Goal: Task Accomplishment & Management: Use online tool/utility

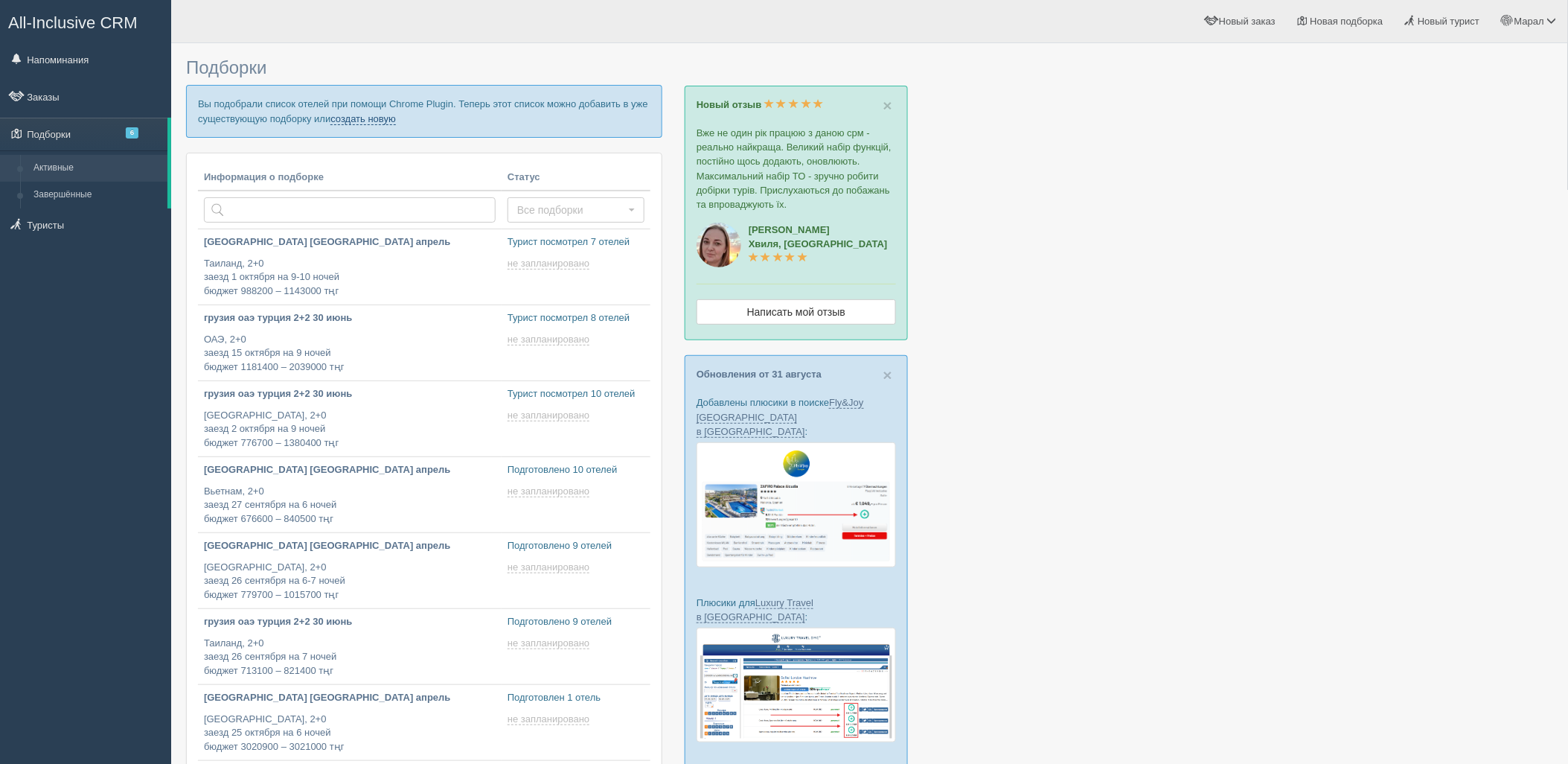
click at [381, 117] on link "создать новую" at bounding box center [363, 119] width 65 height 12
type input "2025-09-04 16:35"
type input "2025-09-04 16:30"
type input "2025-09-04 12:45"
type input "2025-09-04 18:05"
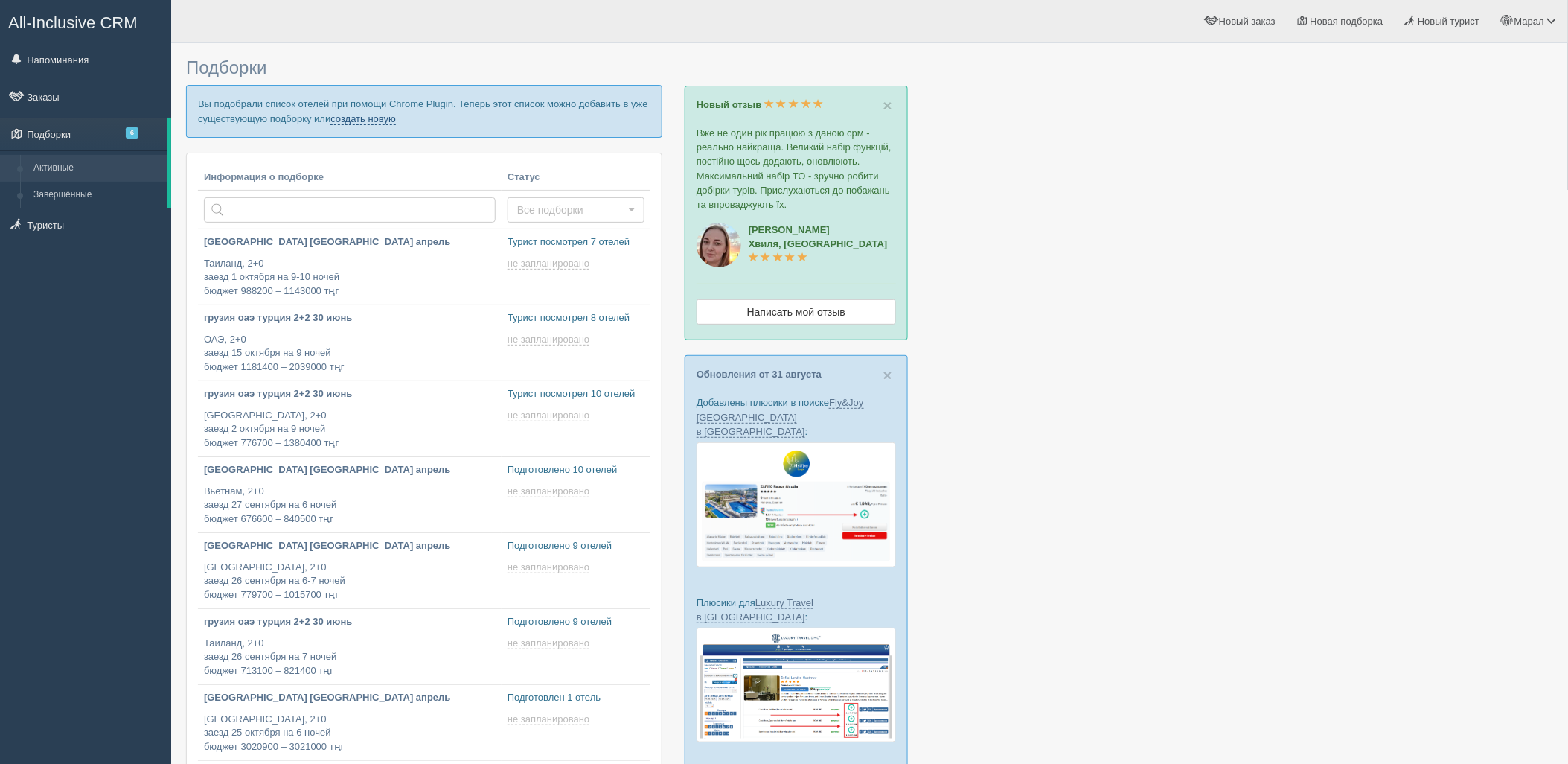
type input "2025-09-04 14:00"
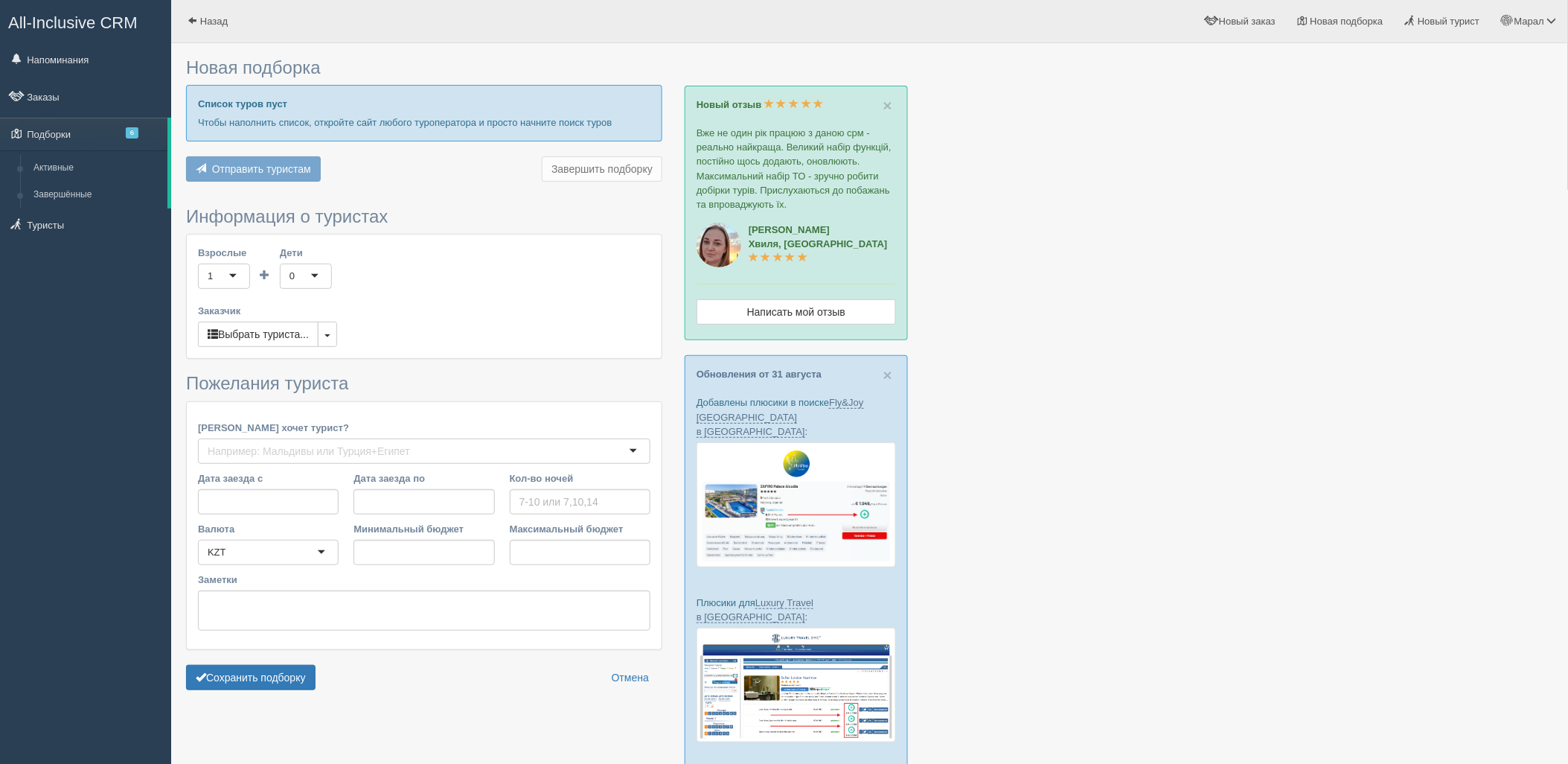
type input "6"
type input "276100"
type input "602300"
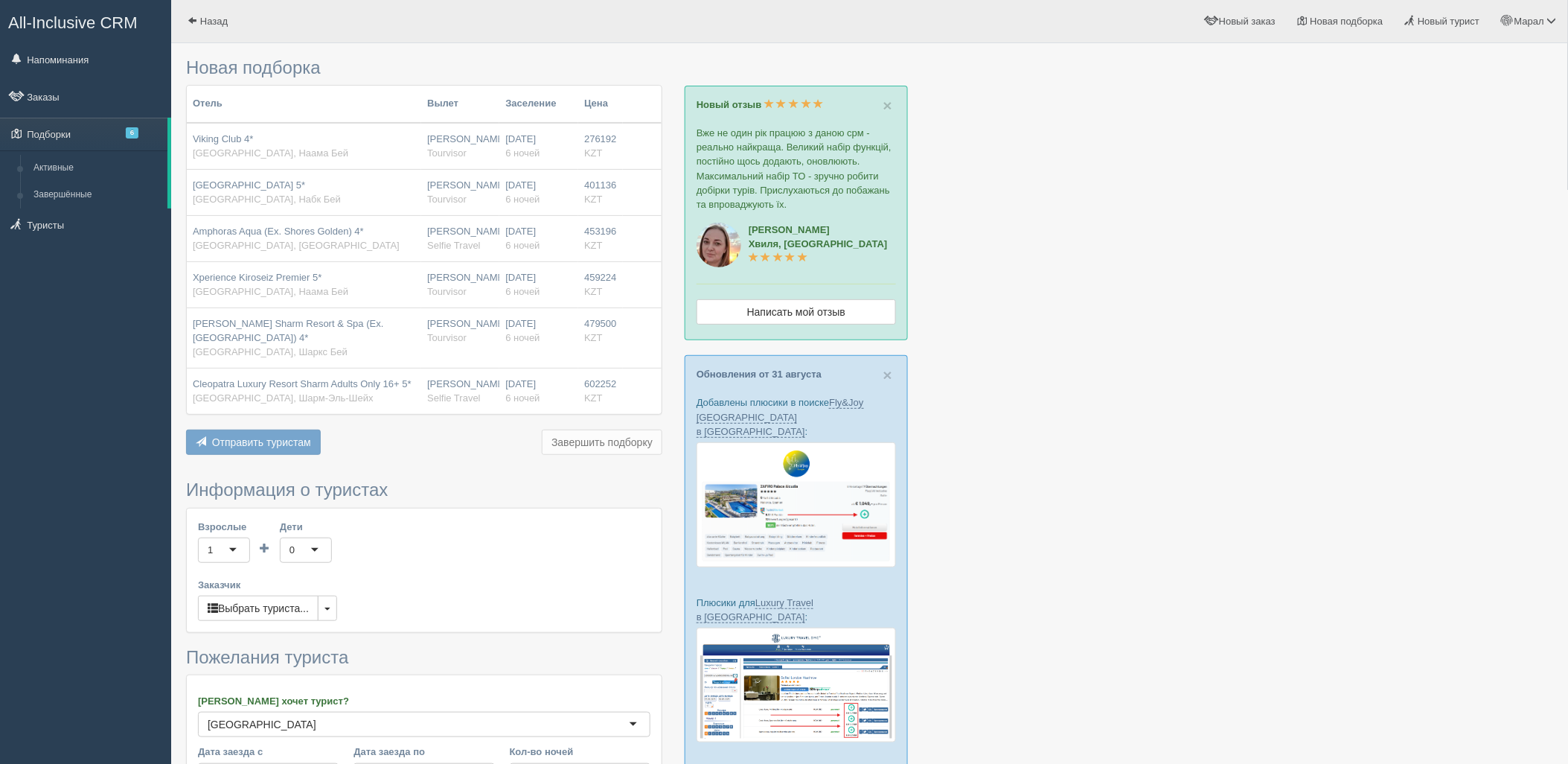
drag, startPoint x: 1243, startPoint y: 328, endPoint x: 1058, endPoint y: 303, distance: 186.7
click at [1243, 328] on div at bounding box center [869, 511] width 1367 height 921
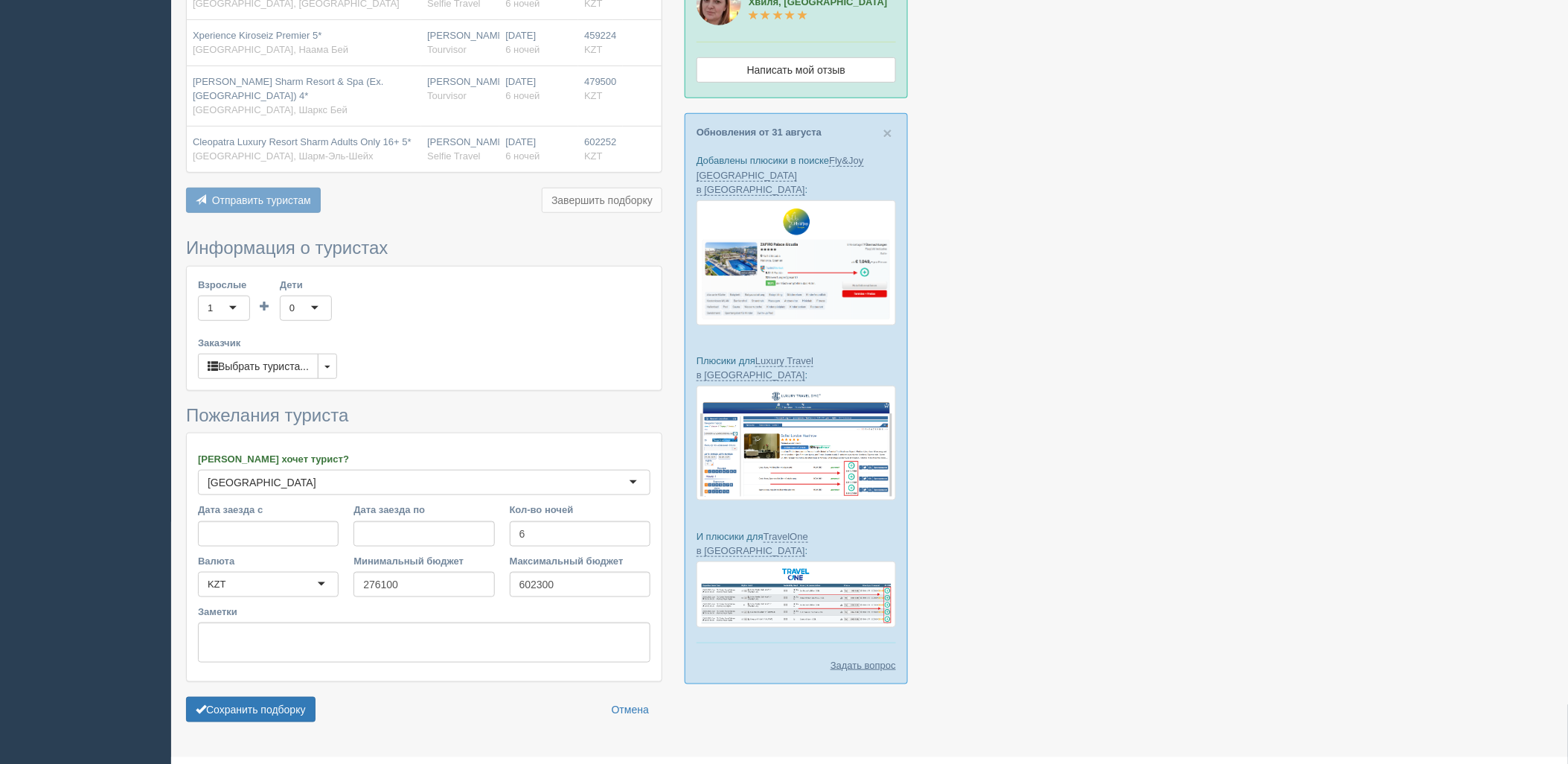
scroll to position [248, 0]
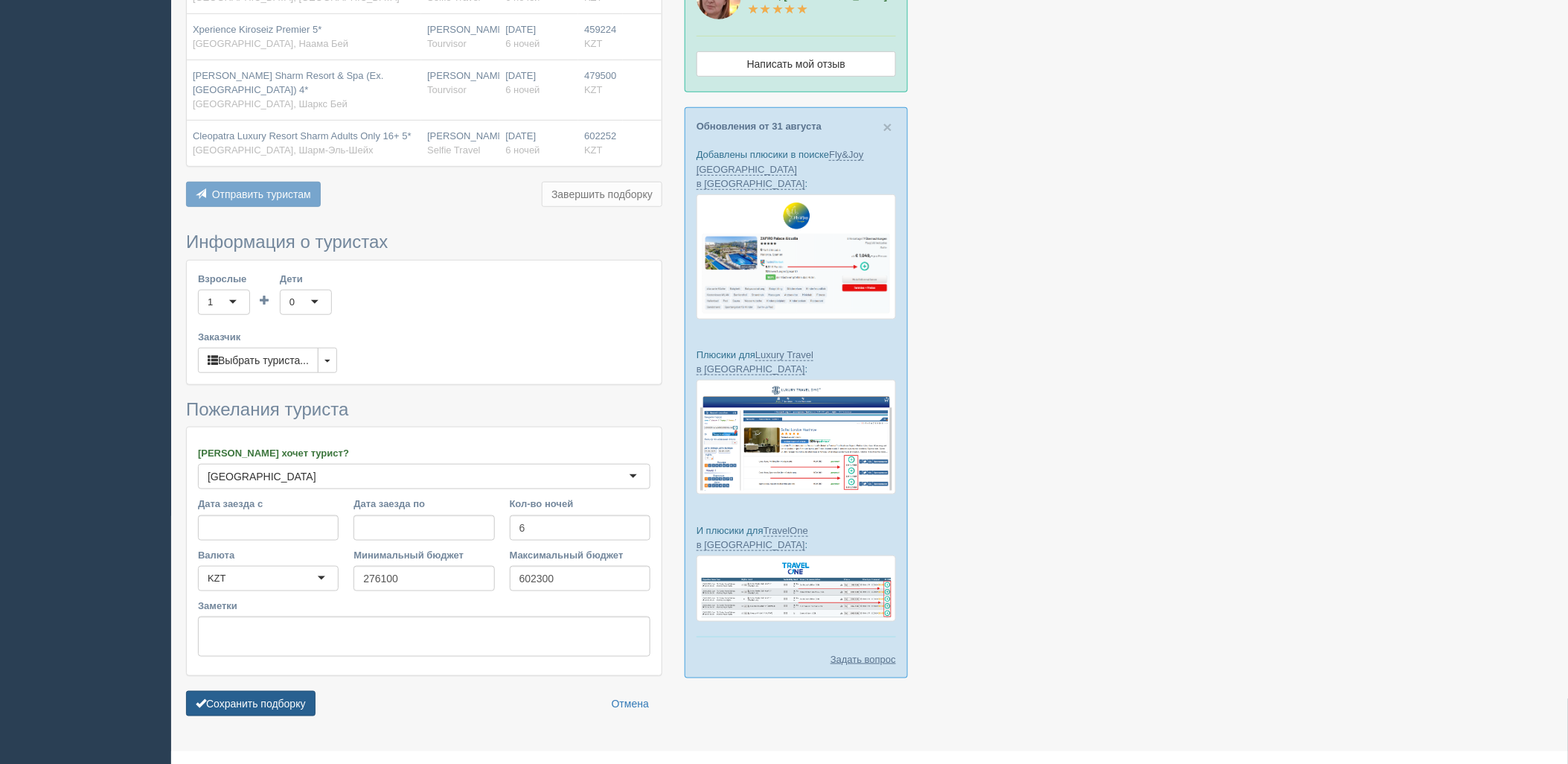
click at [249, 691] on button "Сохранить подборку" at bounding box center [250, 704] width 130 height 25
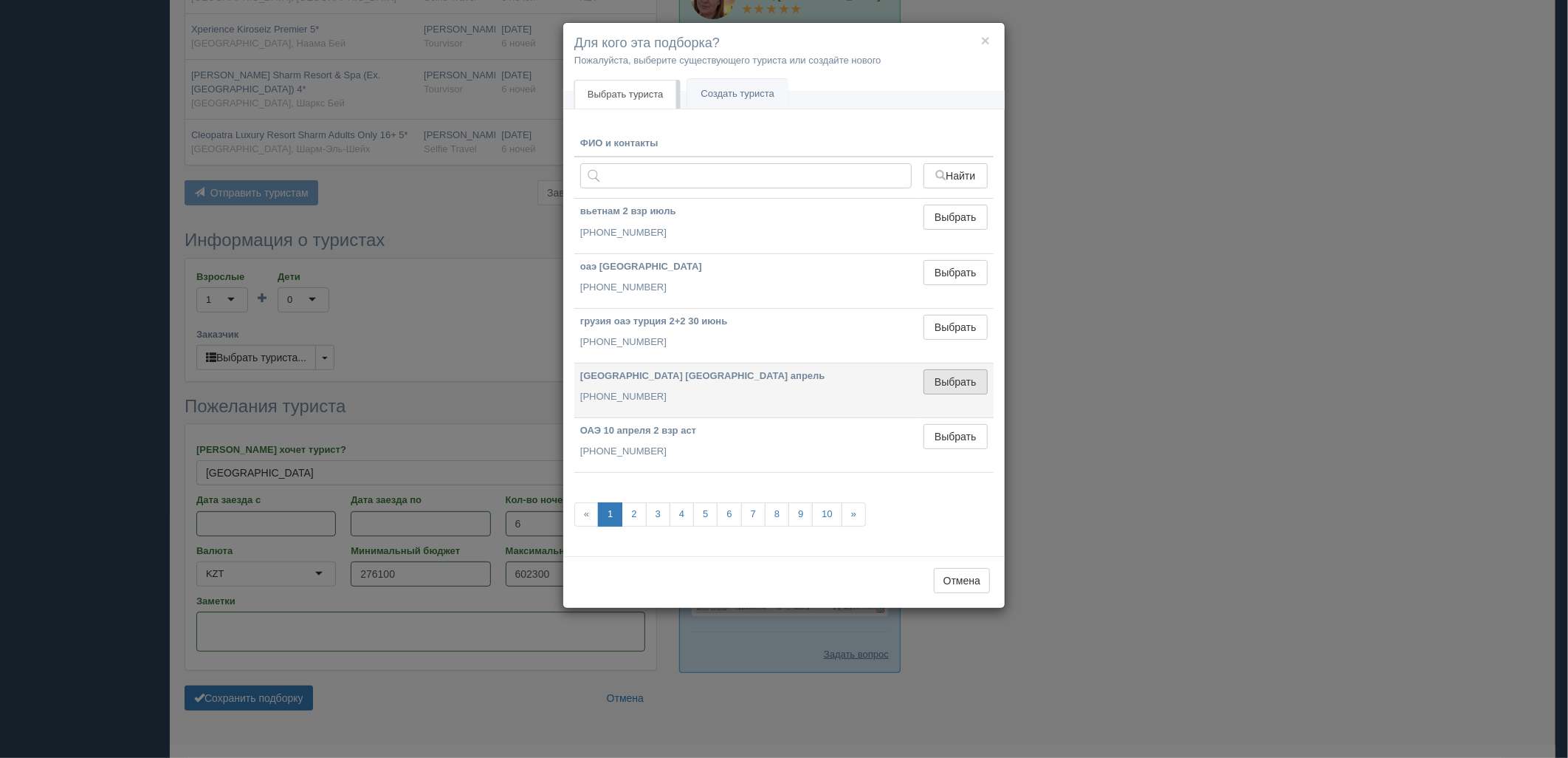
click at [942, 385] on button "Выбрать" at bounding box center [955, 382] width 64 height 25
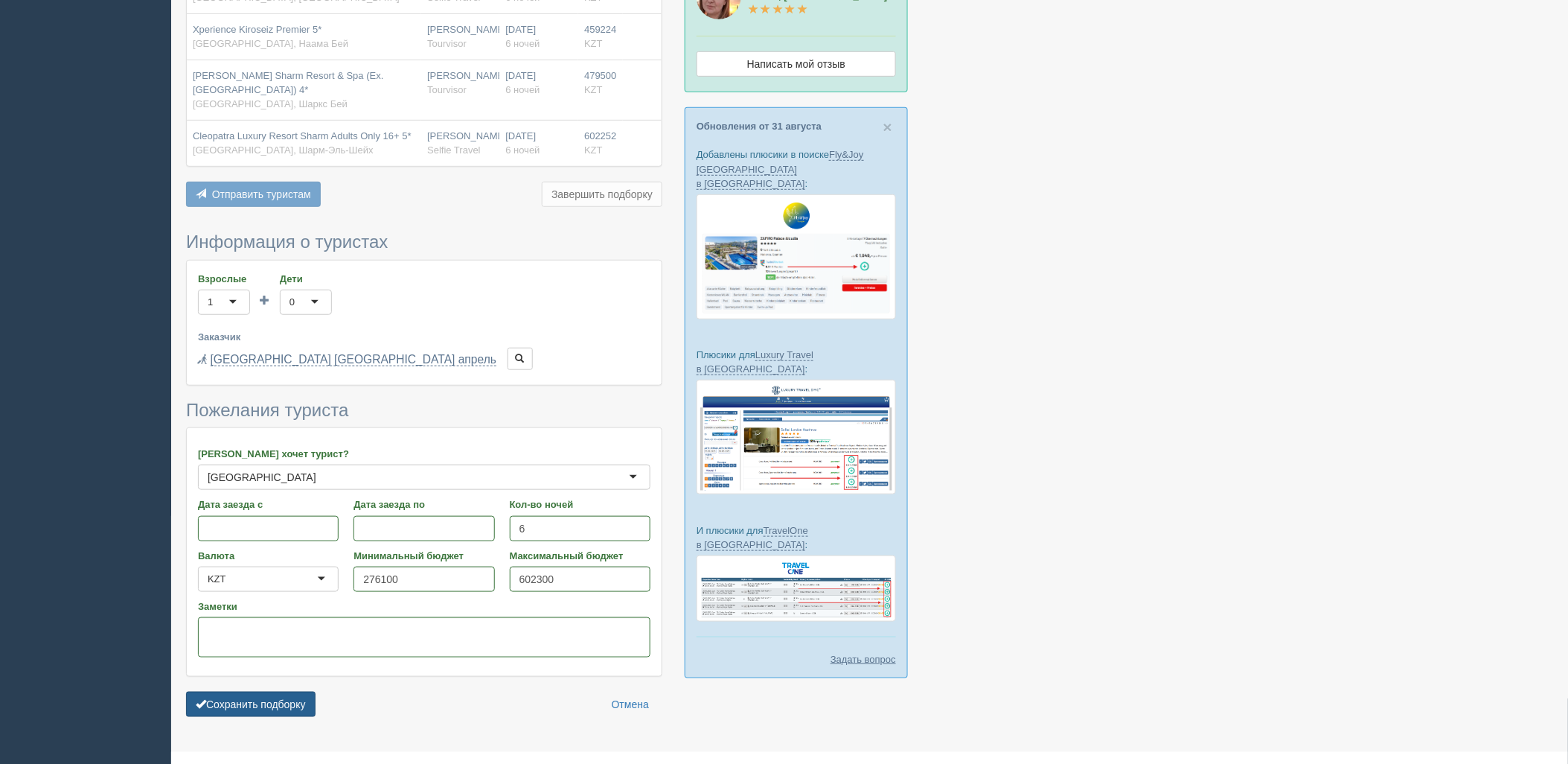
click at [305, 692] on button "Сохранить подборку" at bounding box center [250, 705] width 130 height 25
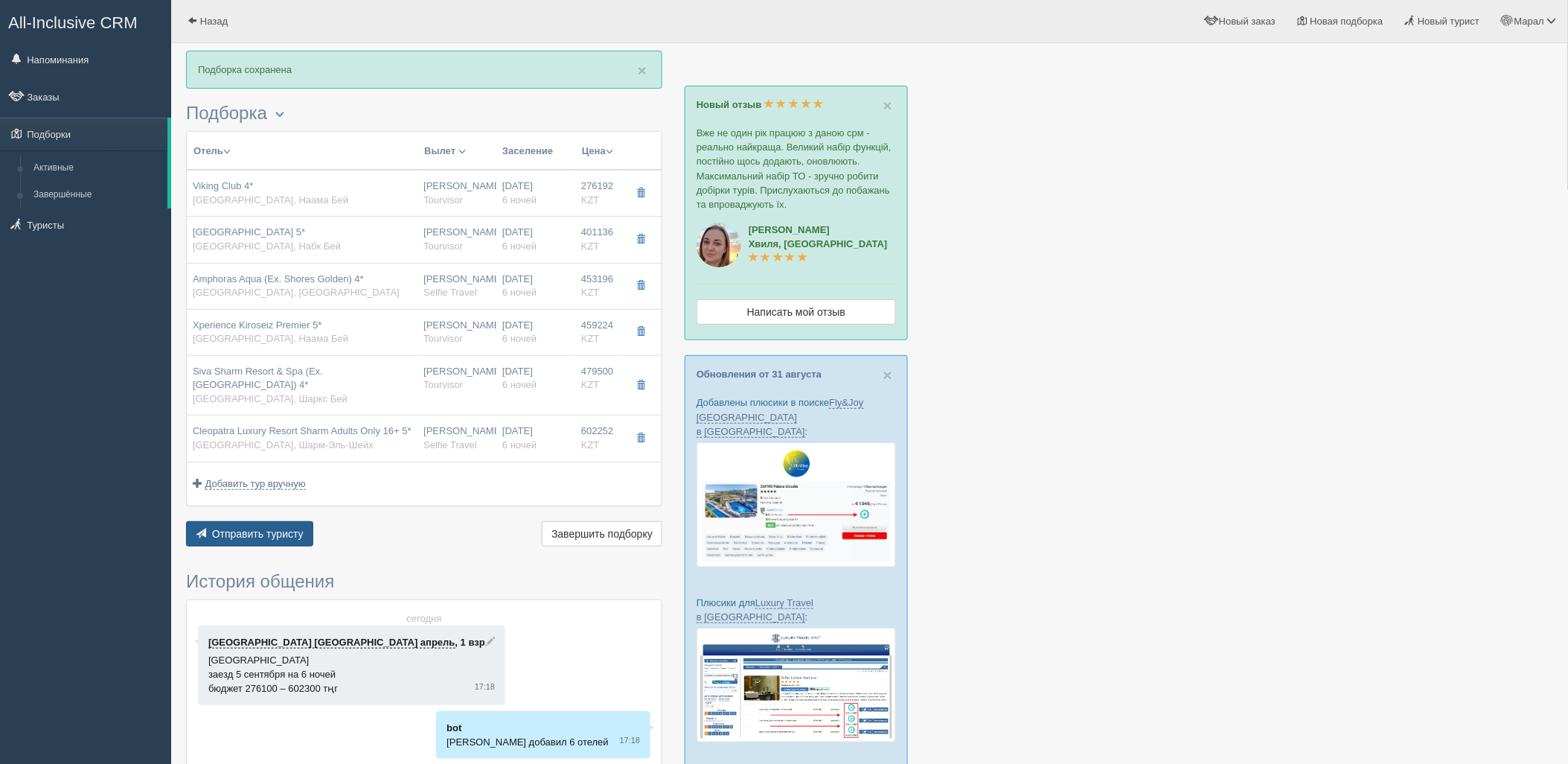
click at [277, 528] on span "Отправить туристу" at bounding box center [258, 534] width 91 height 12
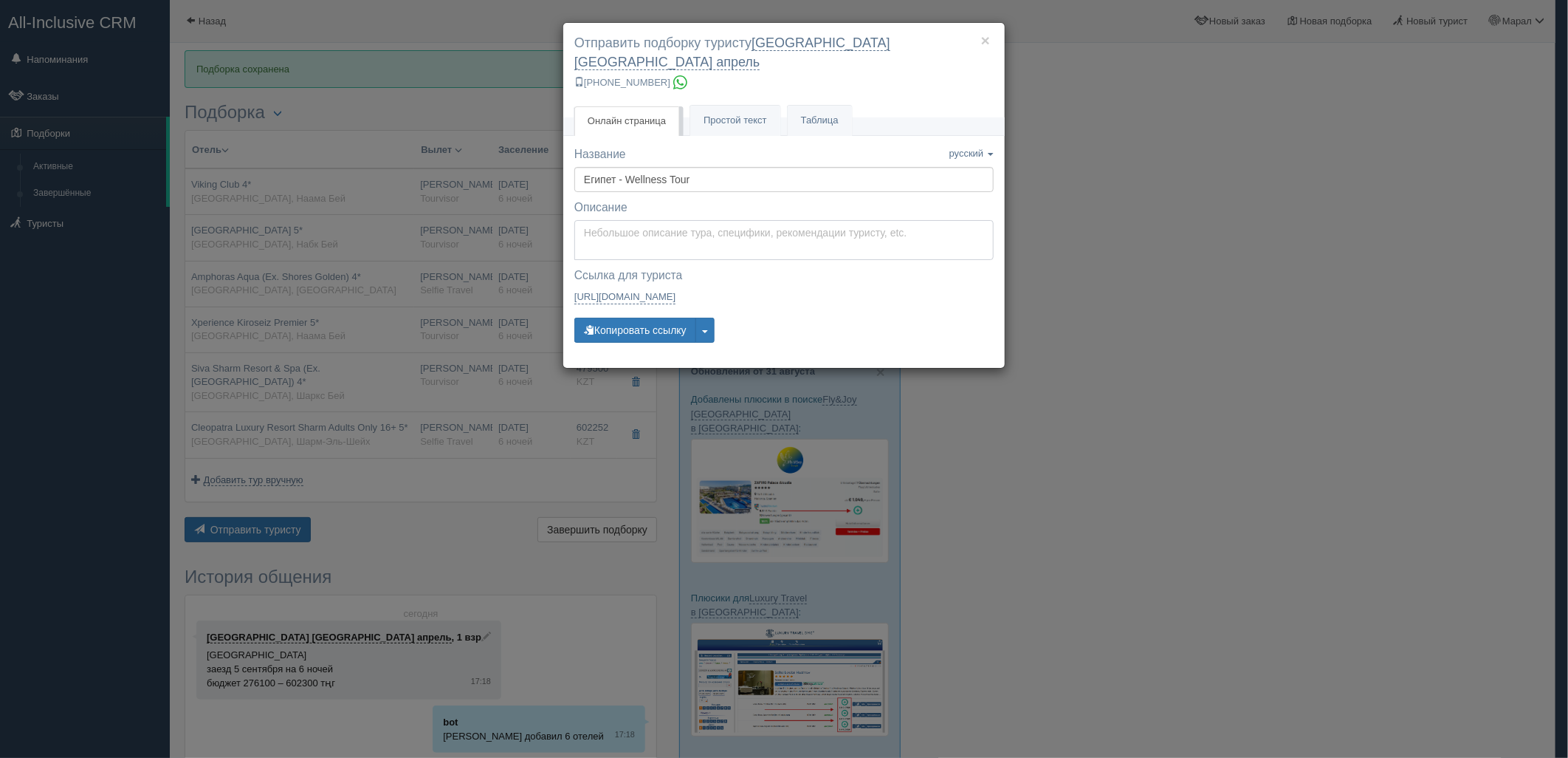
type textarea "Здравствуйте! Ниже представлены варианты туров для Вас. Для просмотра описания …"
click at [622, 220] on textarea "Здравствуйте! Ниже представлены варианты туров для Вас. Для просмотра описания …" at bounding box center [784, 240] width 419 height 40
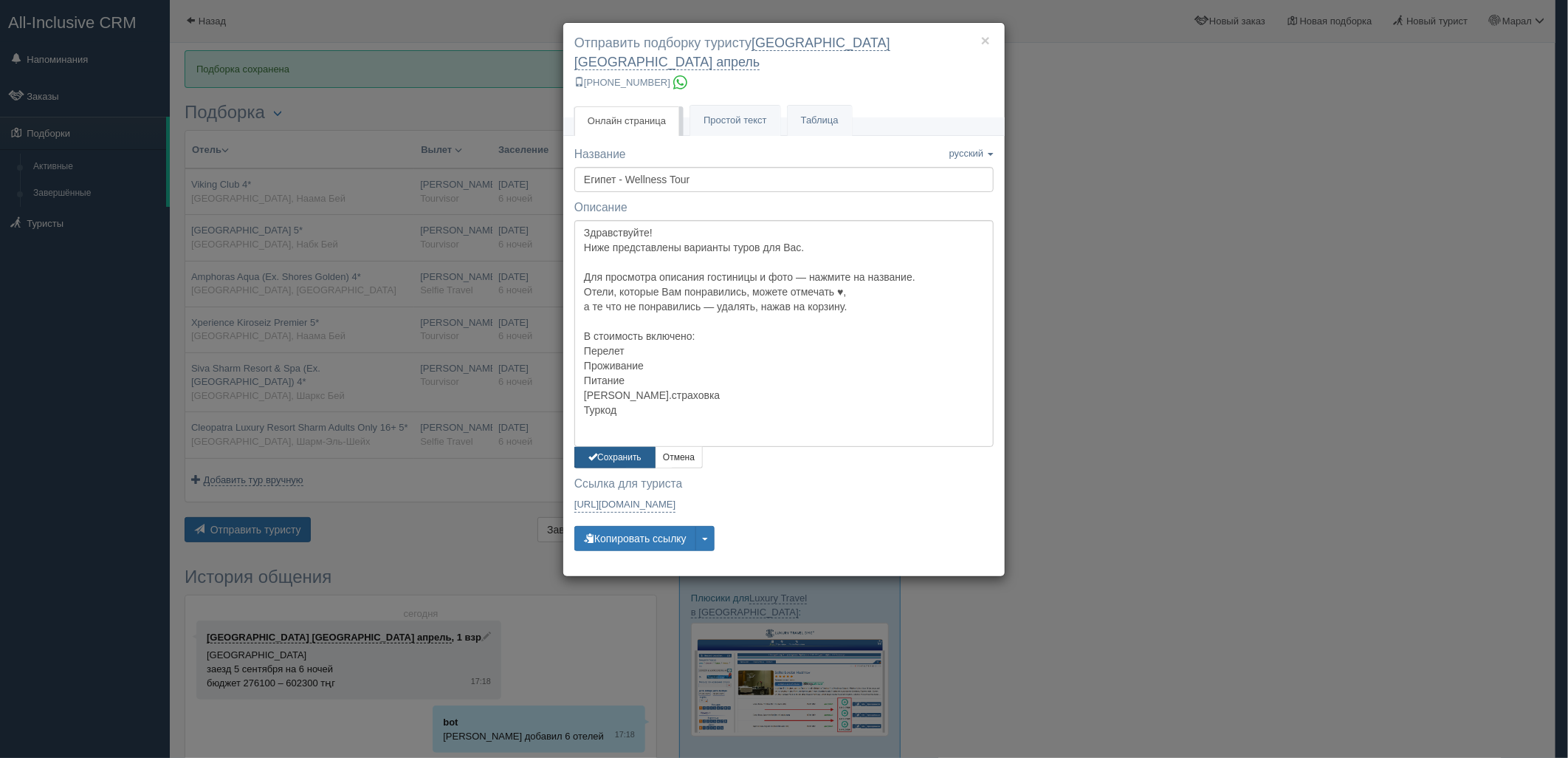
click at [605, 447] on button "Сохранить" at bounding box center [615, 457] width 81 height 22
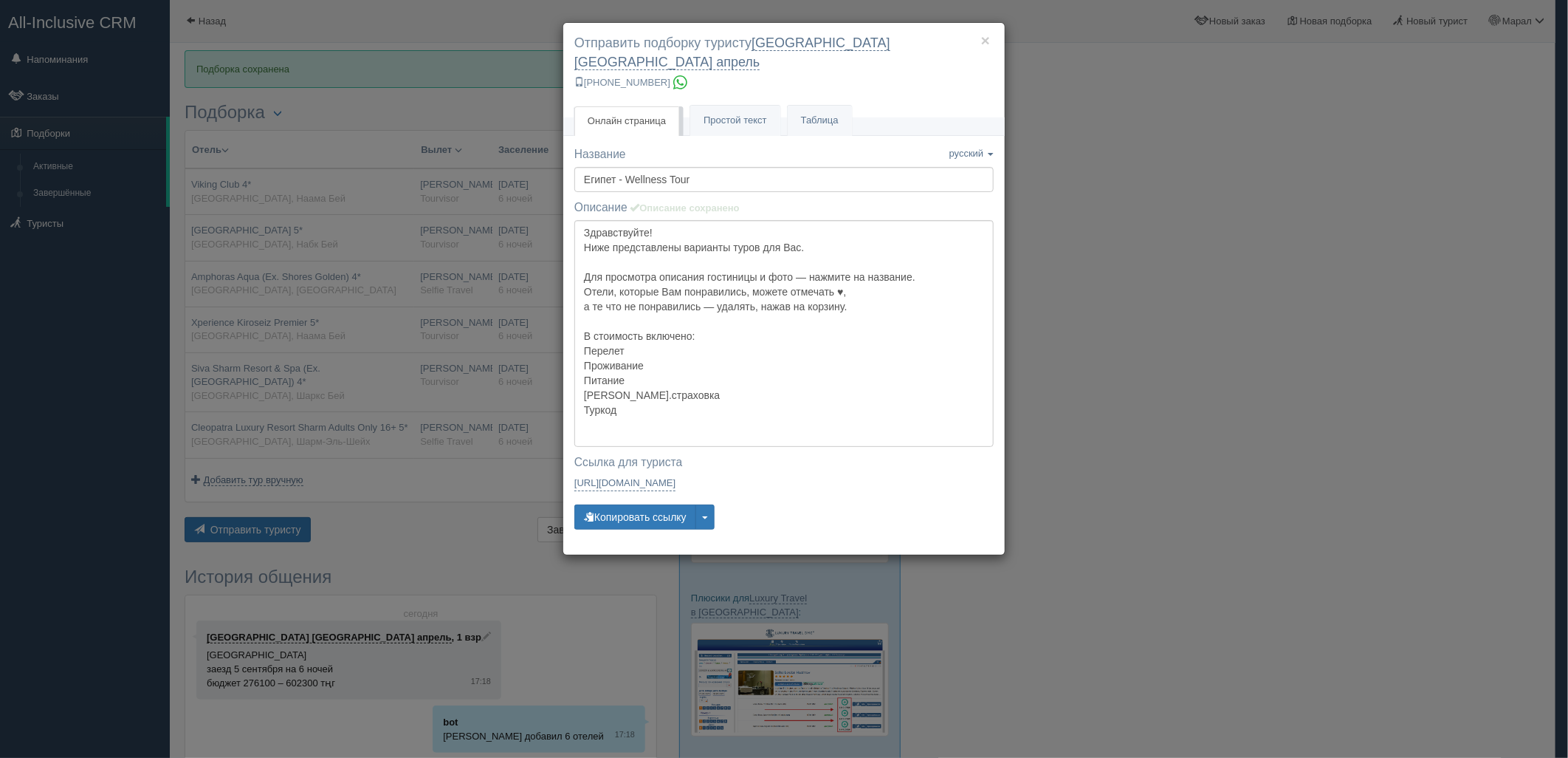
click at [630, 511] on div "Название Название сохранено русский english eesti latviešu polski українська ру…" at bounding box center [784, 344] width 419 height 396
click at [630, 504] on button "Копировать ссылку" at bounding box center [636, 517] width 122 height 25
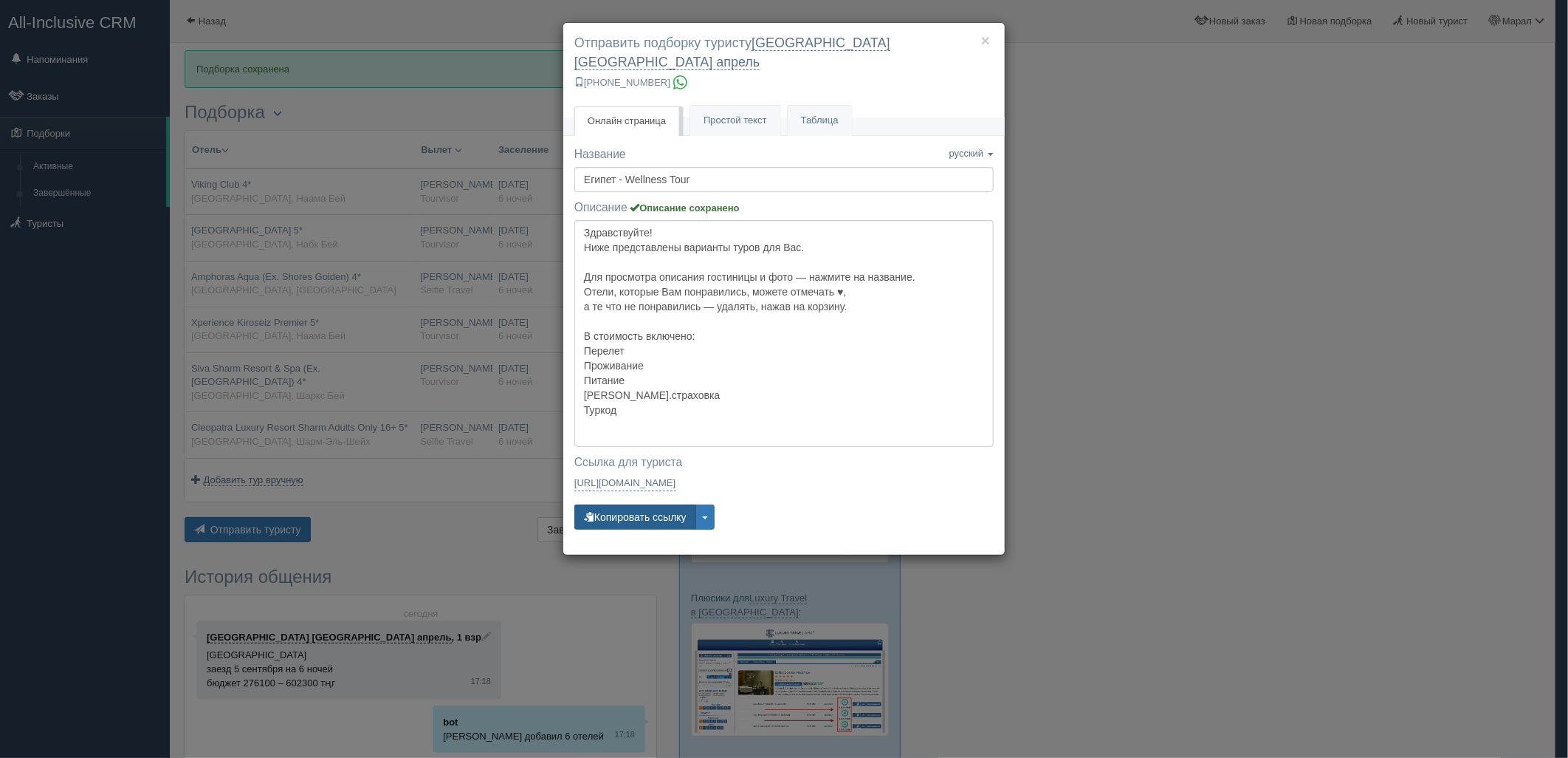
click at [630, 504] on button "Копировать ссылку" at bounding box center [636, 517] width 122 height 25
drag, startPoint x: 1320, startPoint y: 420, endPoint x: 1314, endPoint y: 377, distance: 43.4
click at [1320, 420] on div "× Отправить подборку туристу [GEOGRAPHIC_DATA] [GEOGRAPHIC_DATA] апрель [PHONE_…" at bounding box center [784, 379] width 1568 height 758
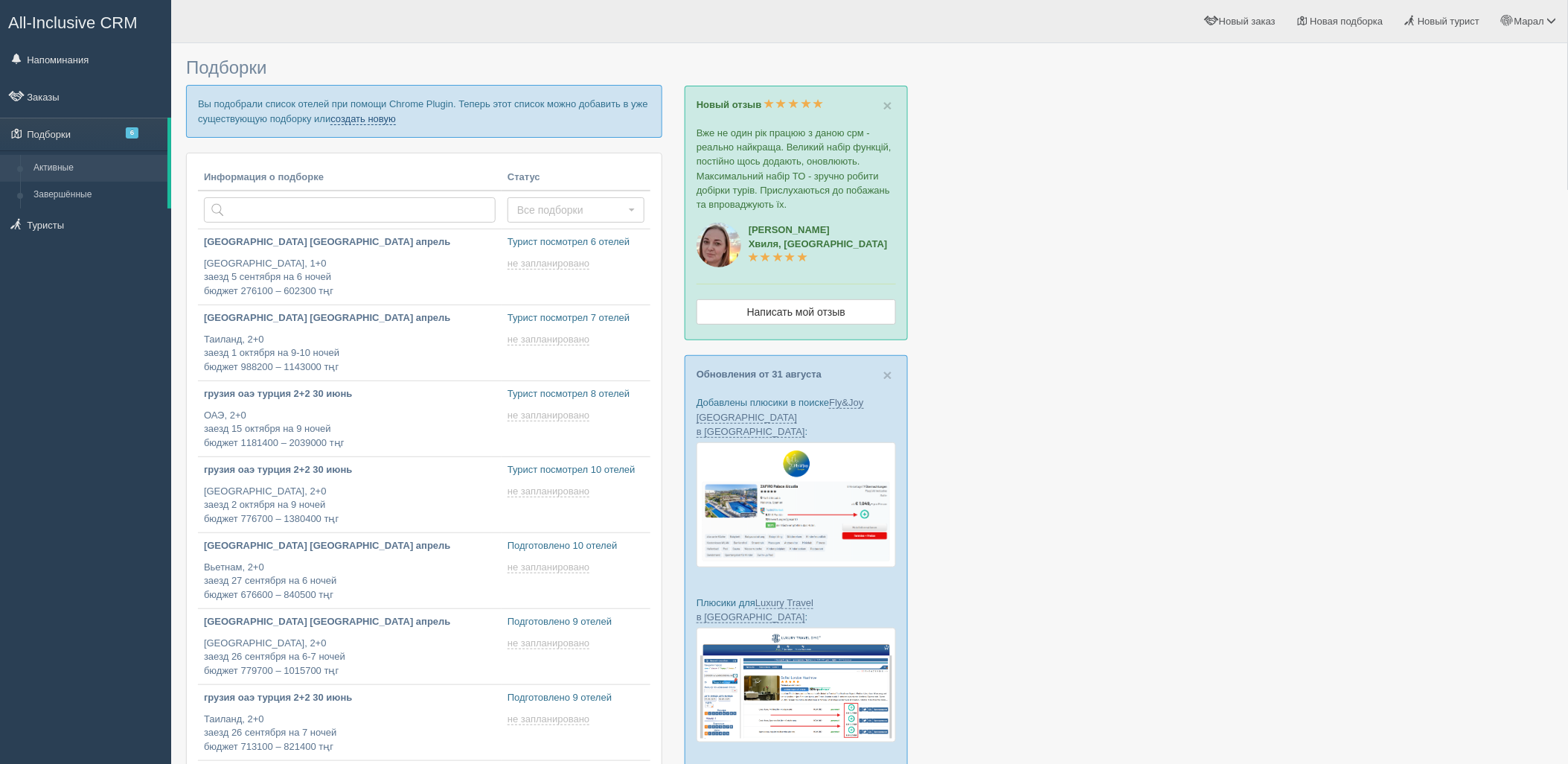
click at [385, 115] on link "создать новую" at bounding box center [363, 119] width 65 height 12
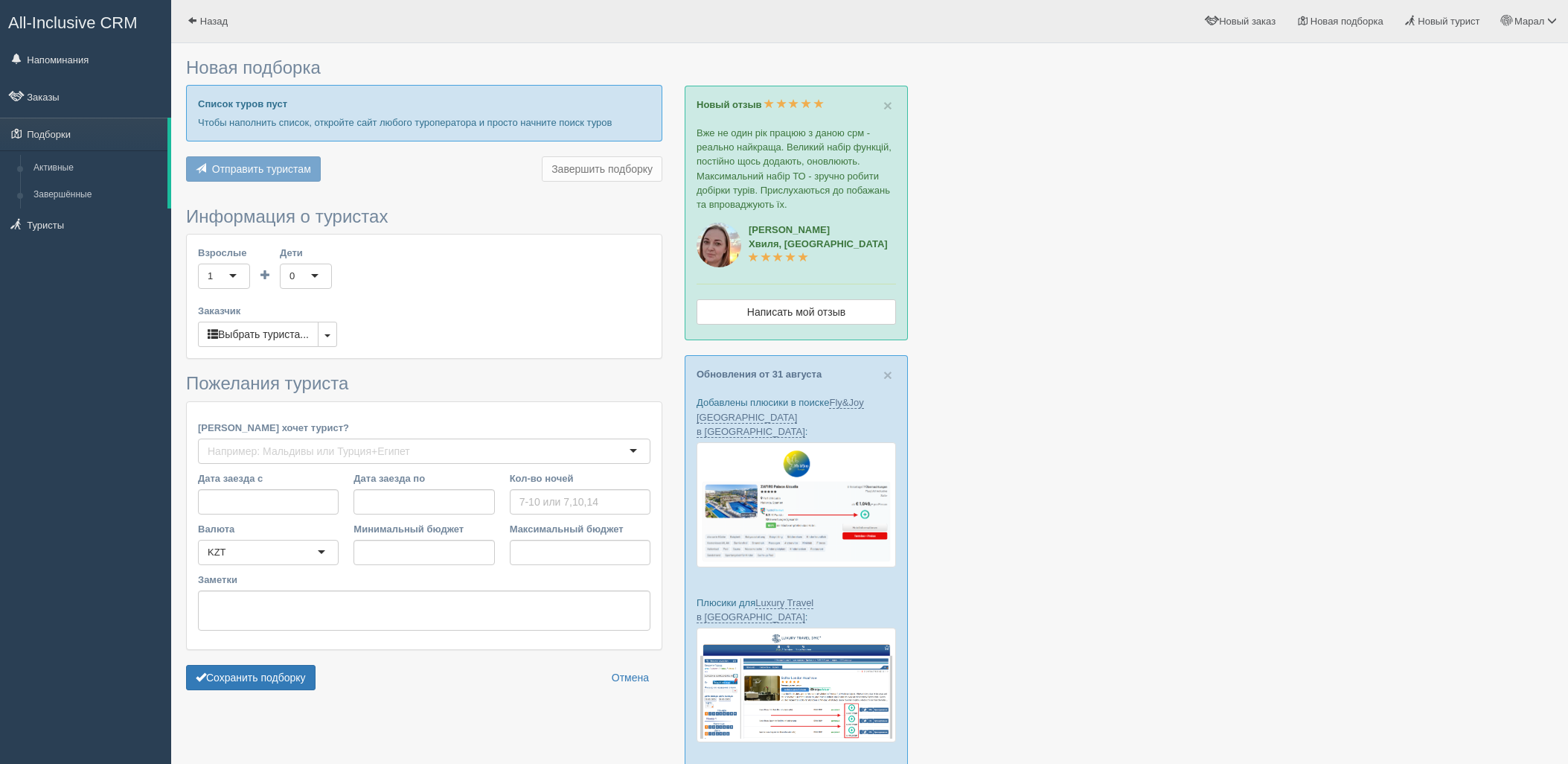
type input "4"
type input "289300"
type input "479500"
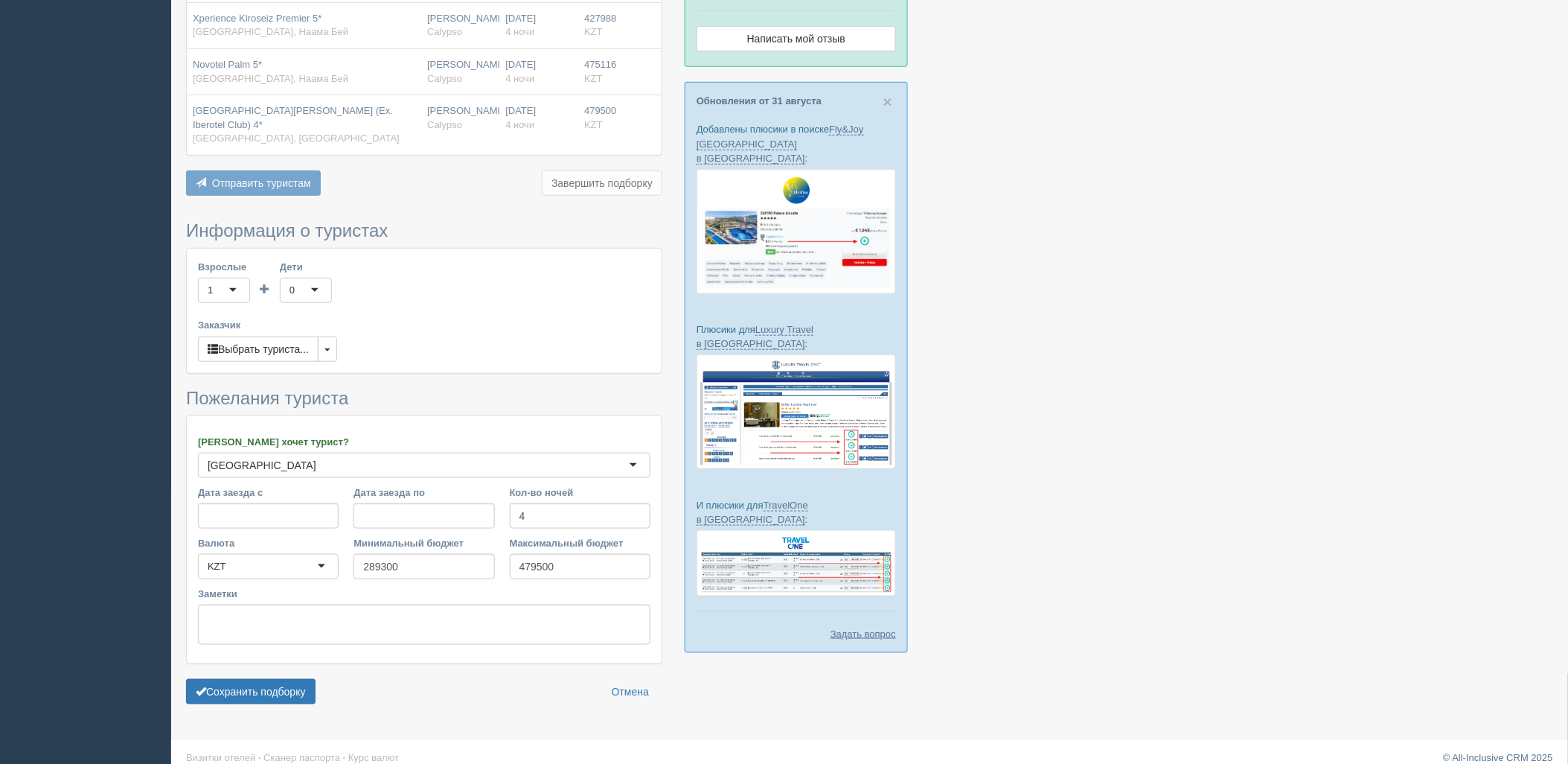
scroll to position [275, 0]
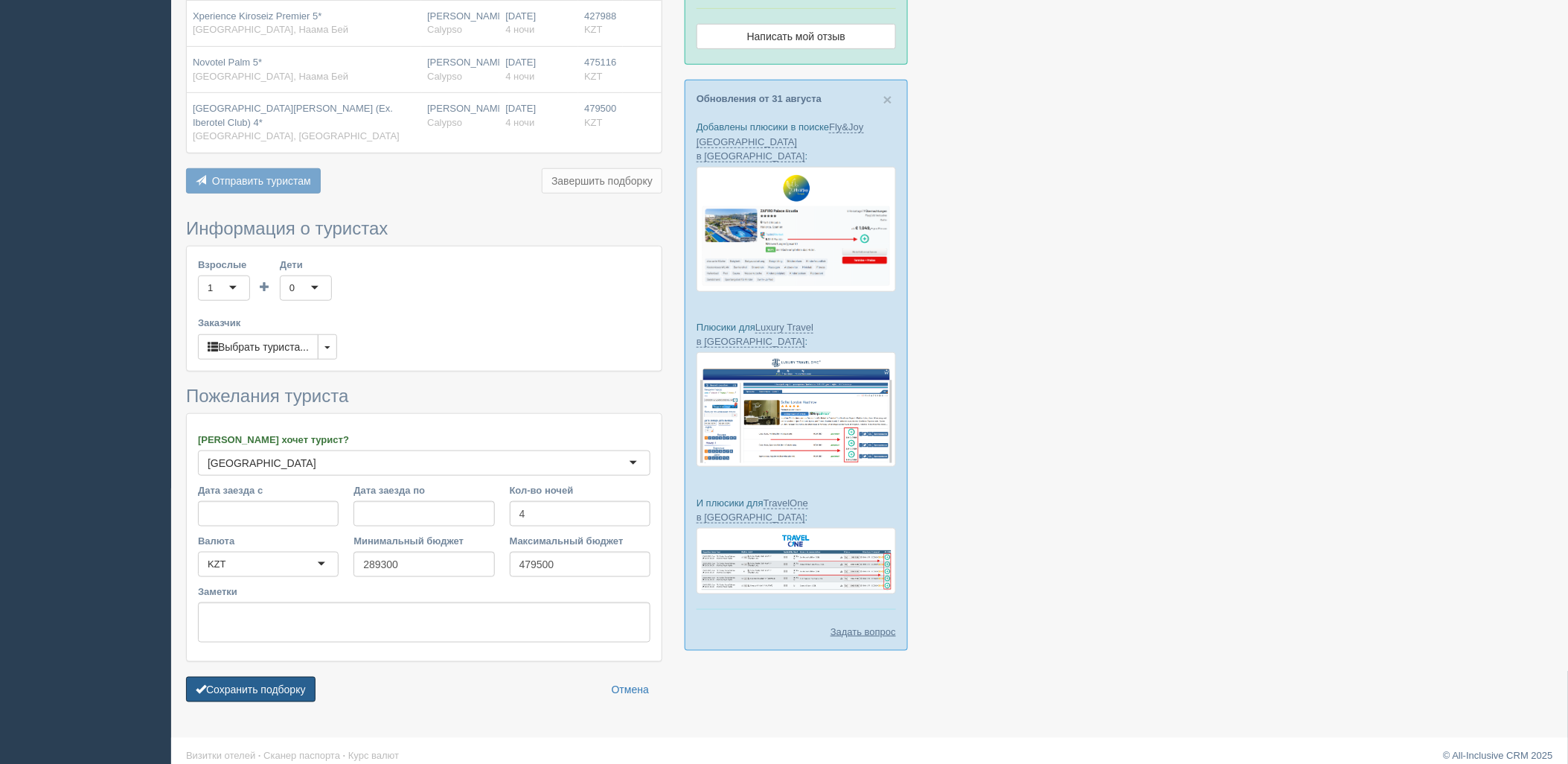
drag, startPoint x: 241, startPoint y: 676, endPoint x: 301, endPoint y: 661, distance: 61.8
click at [242, 677] on button "Сохранить подборку" at bounding box center [250, 690] width 130 height 25
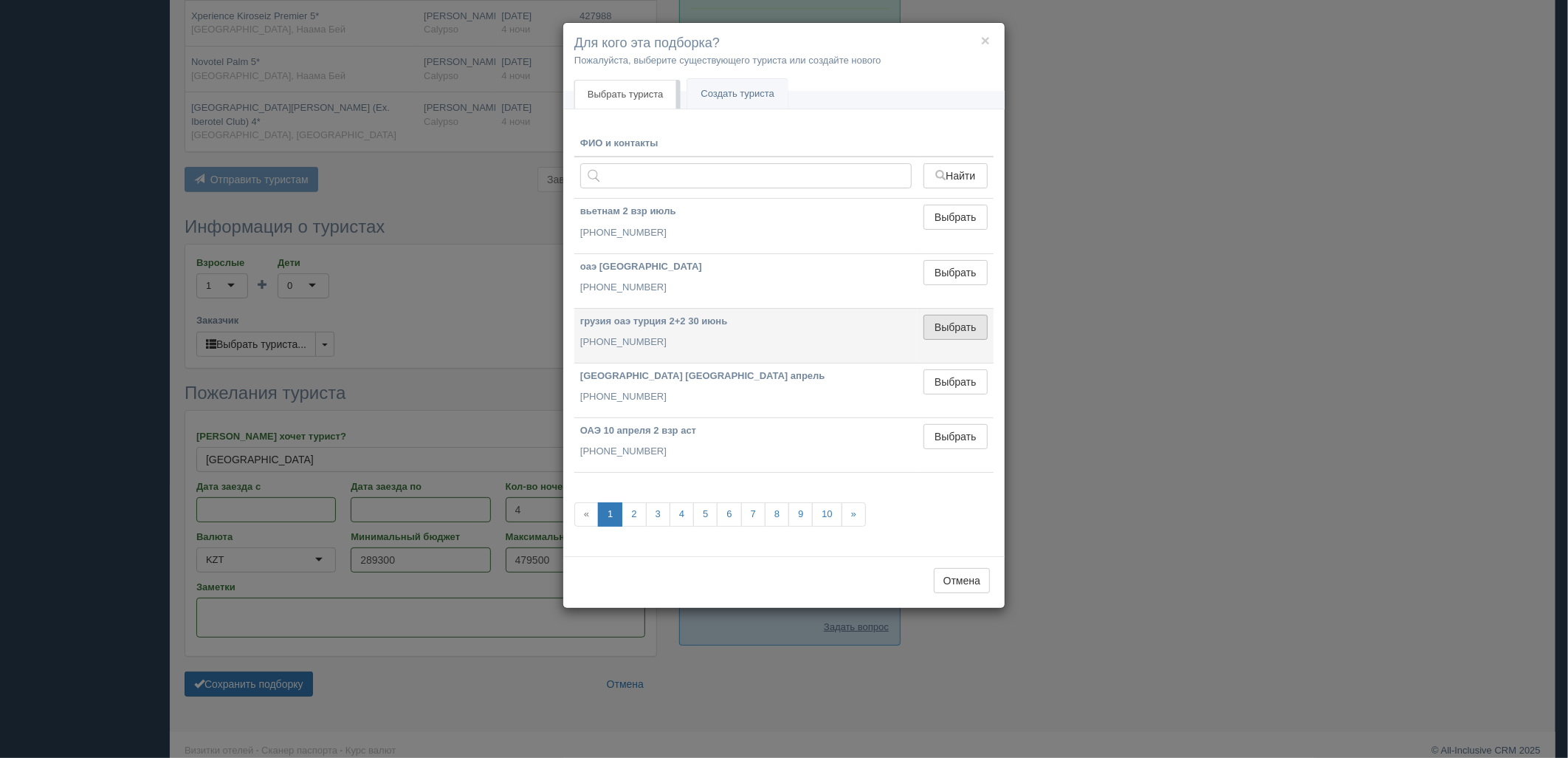
click at [941, 320] on button "Выбрать" at bounding box center [955, 327] width 64 height 25
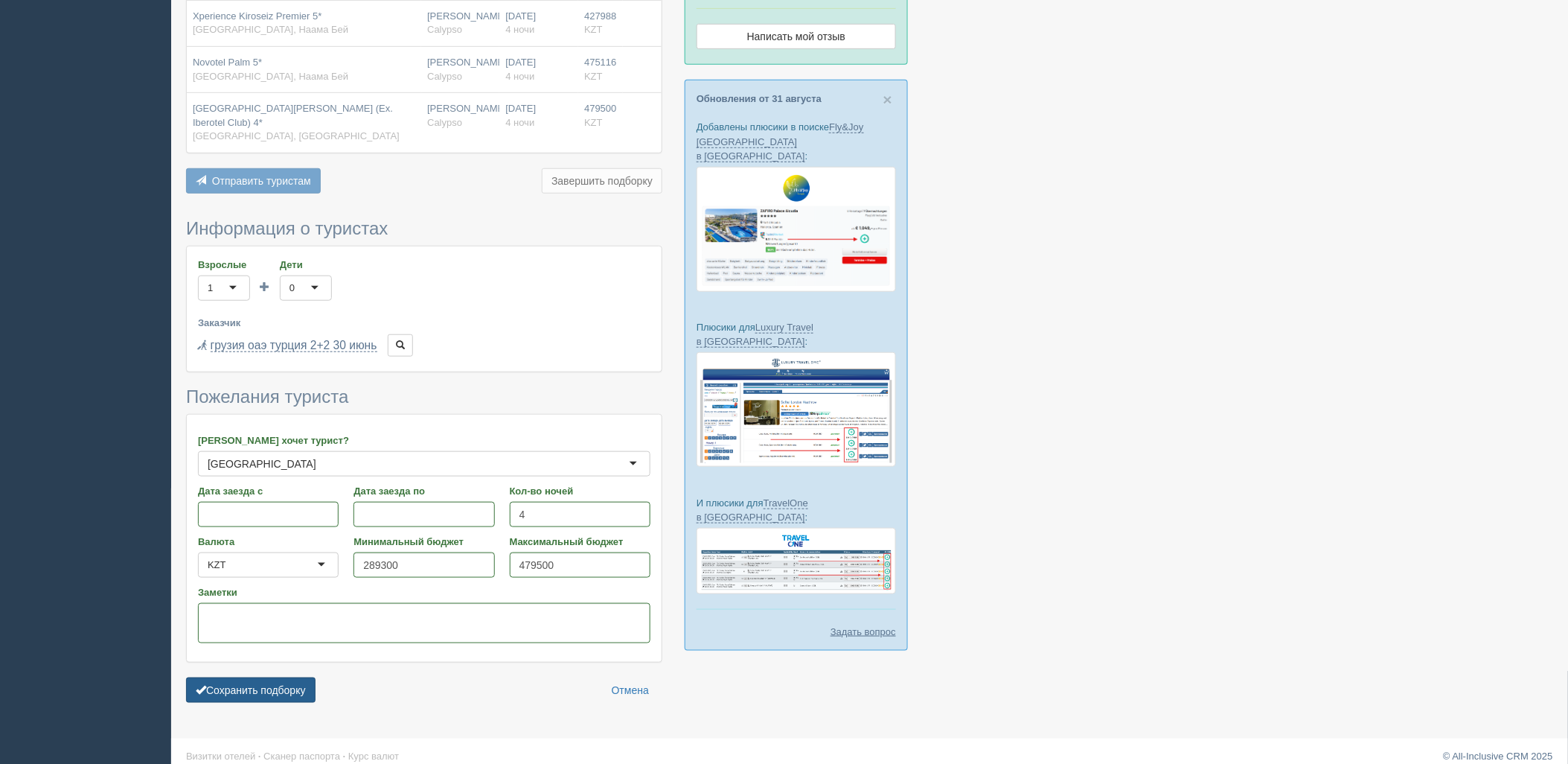
click at [268, 678] on button "Сохранить подборку" at bounding box center [250, 691] width 130 height 25
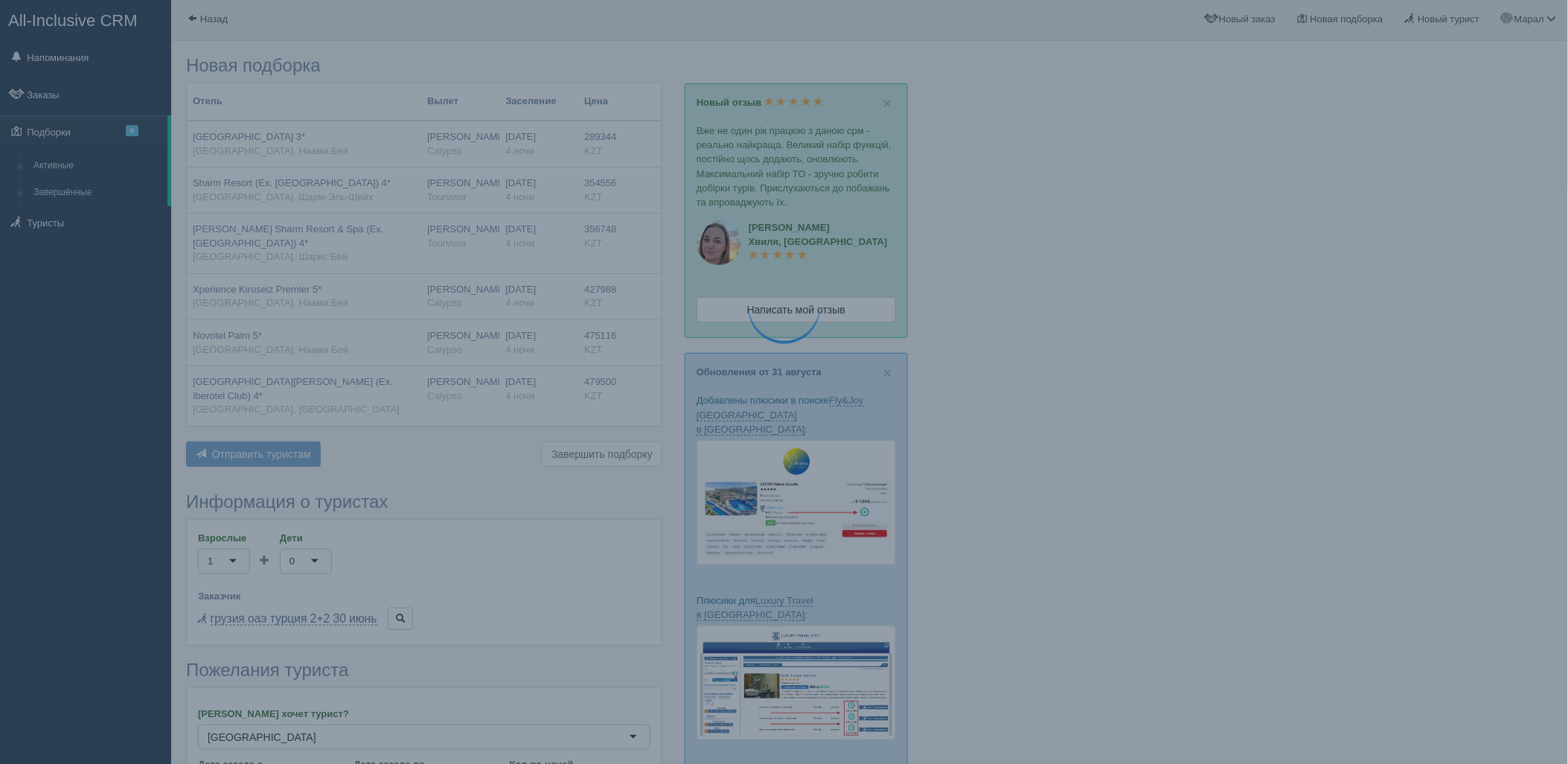
scroll to position [0, 0]
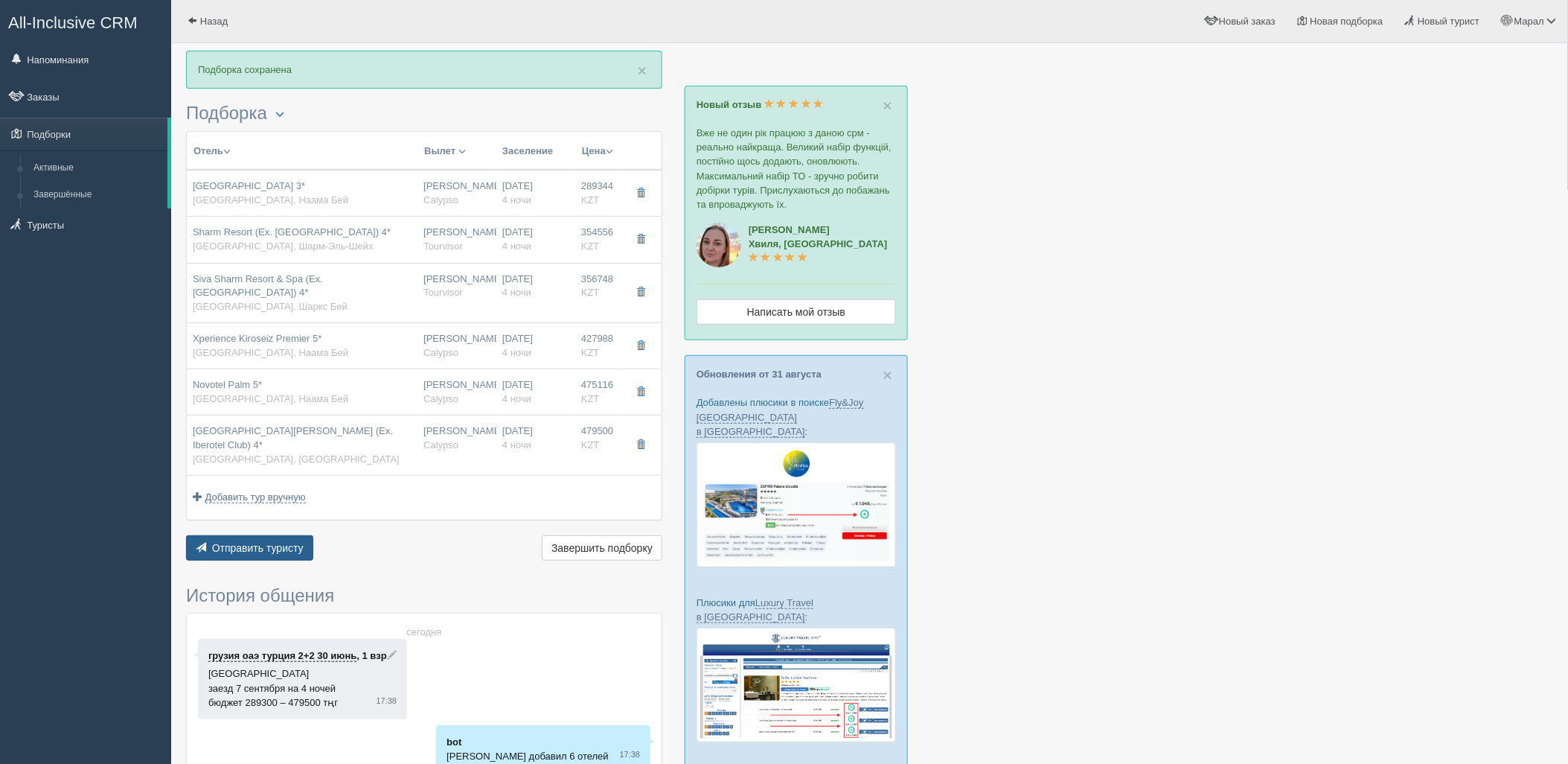
click at [253, 542] on span "Отправить туристу" at bounding box center [258, 548] width 91 height 12
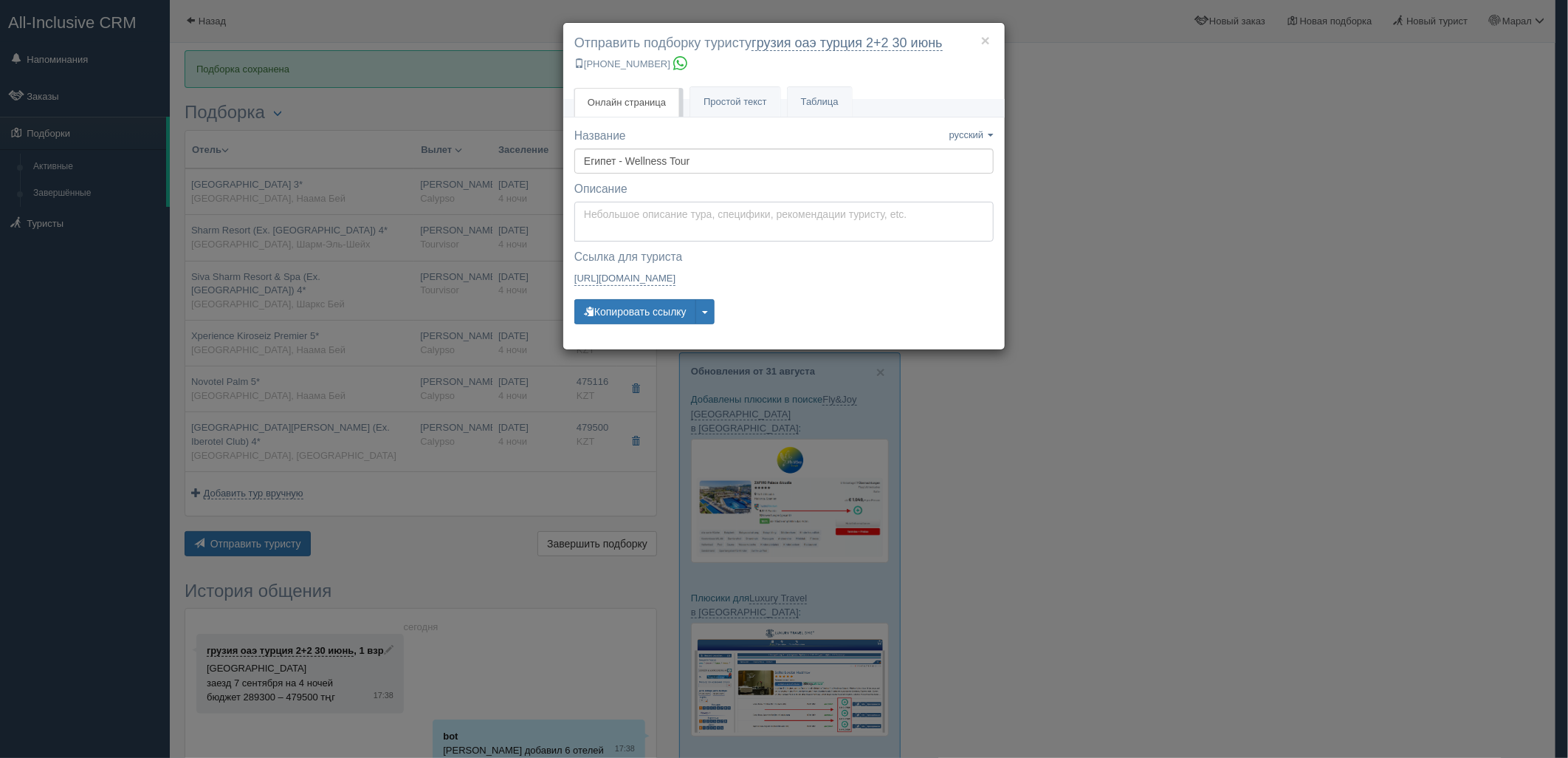
type textarea "Здравствуйте! Ниже представлены варианты туров для Вас. Для просмотра описания …"
click at [645, 209] on textarea "Здравствуйте! Ниже представлены варианты туров для Вас. Для просмотра описания …" at bounding box center [784, 222] width 419 height 40
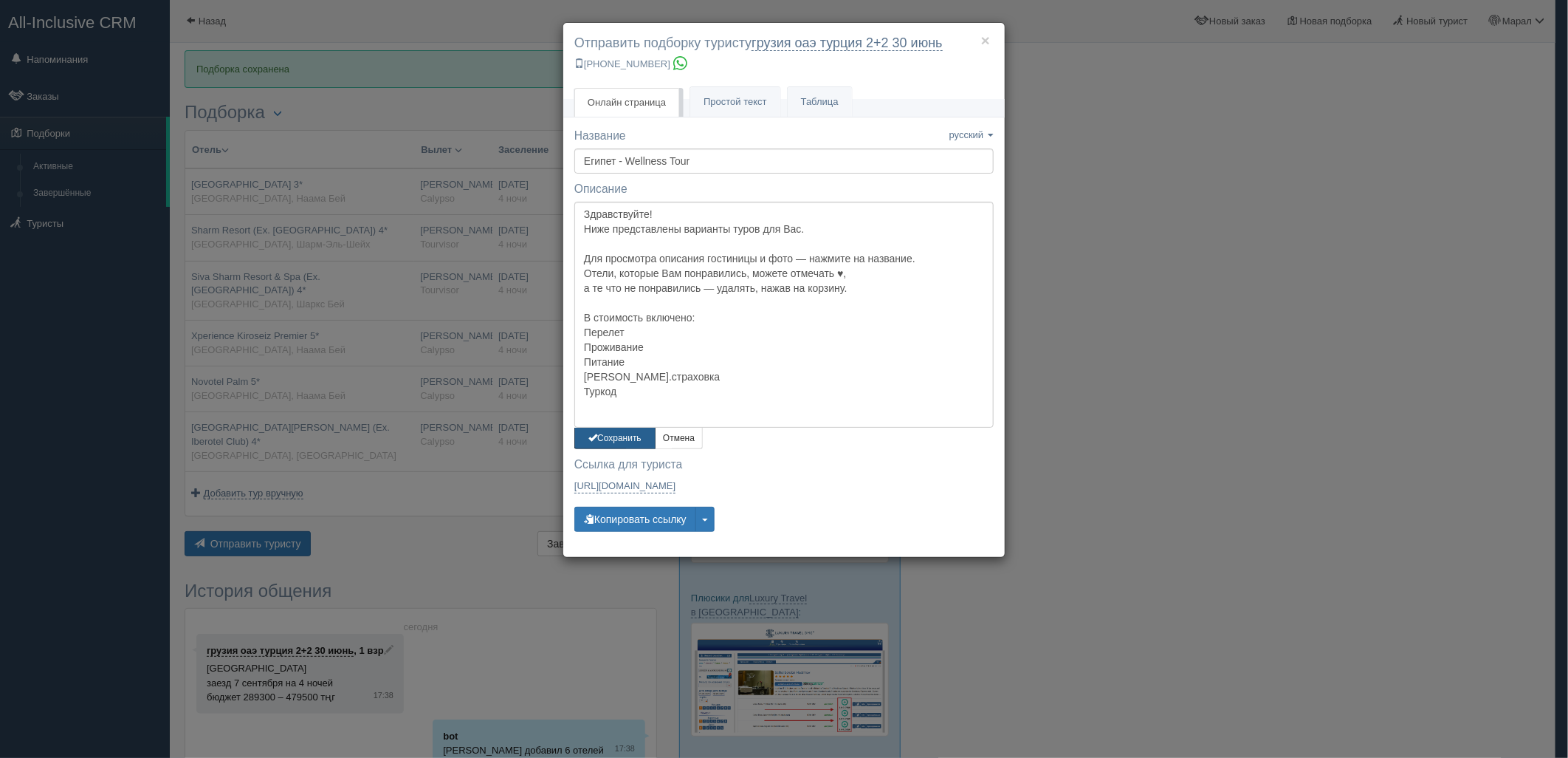
drag, startPoint x: 621, startPoint y: 439, endPoint x: 629, endPoint y: 463, distance: 25.3
click at [623, 439] on button "Сохранить" at bounding box center [615, 438] width 81 height 22
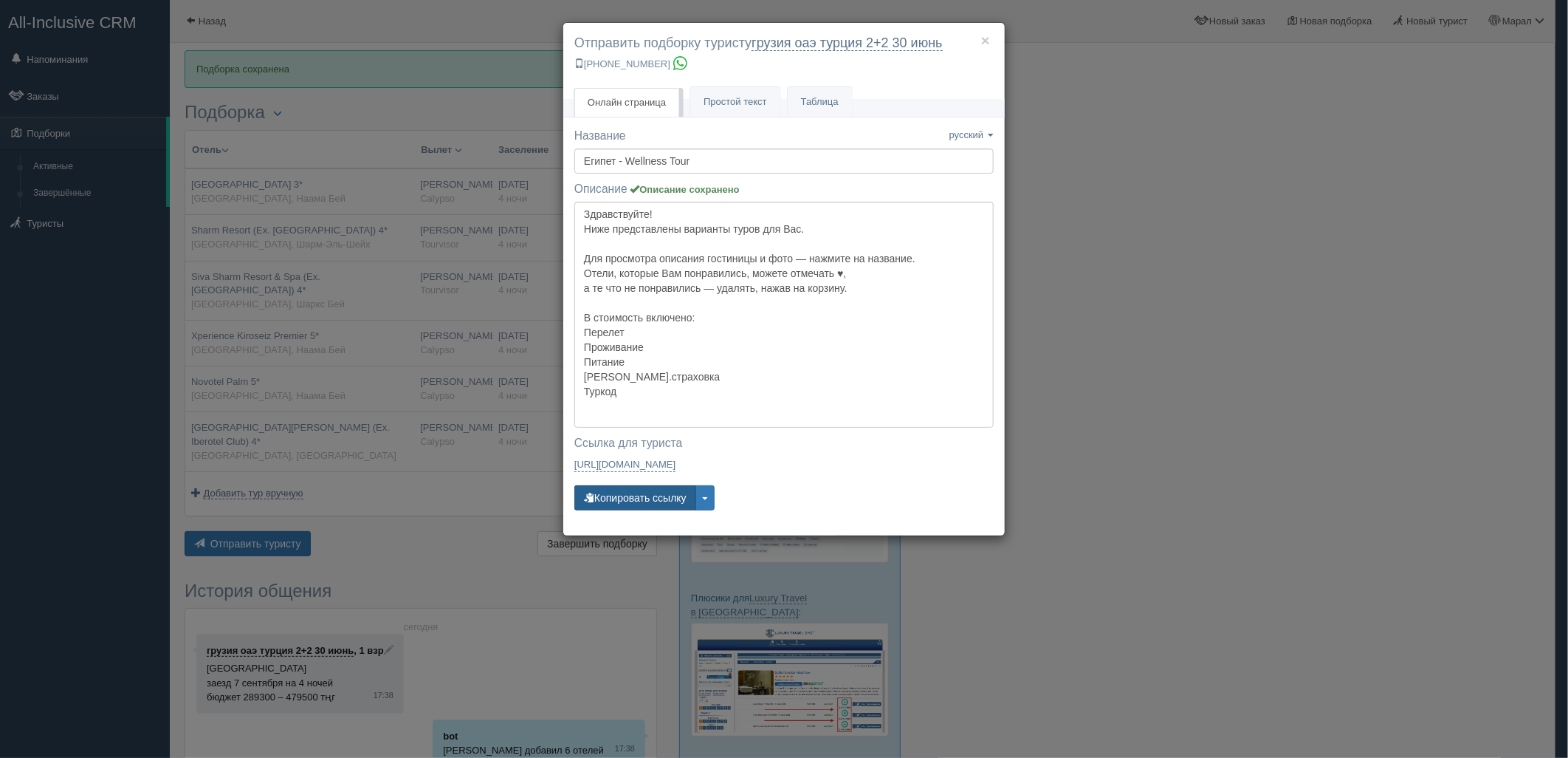
click at [622, 505] on button "Копировать ссылку" at bounding box center [636, 498] width 122 height 25
click at [622, 504] on button "Копировать ссылку" at bounding box center [636, 498] width 122 height 25
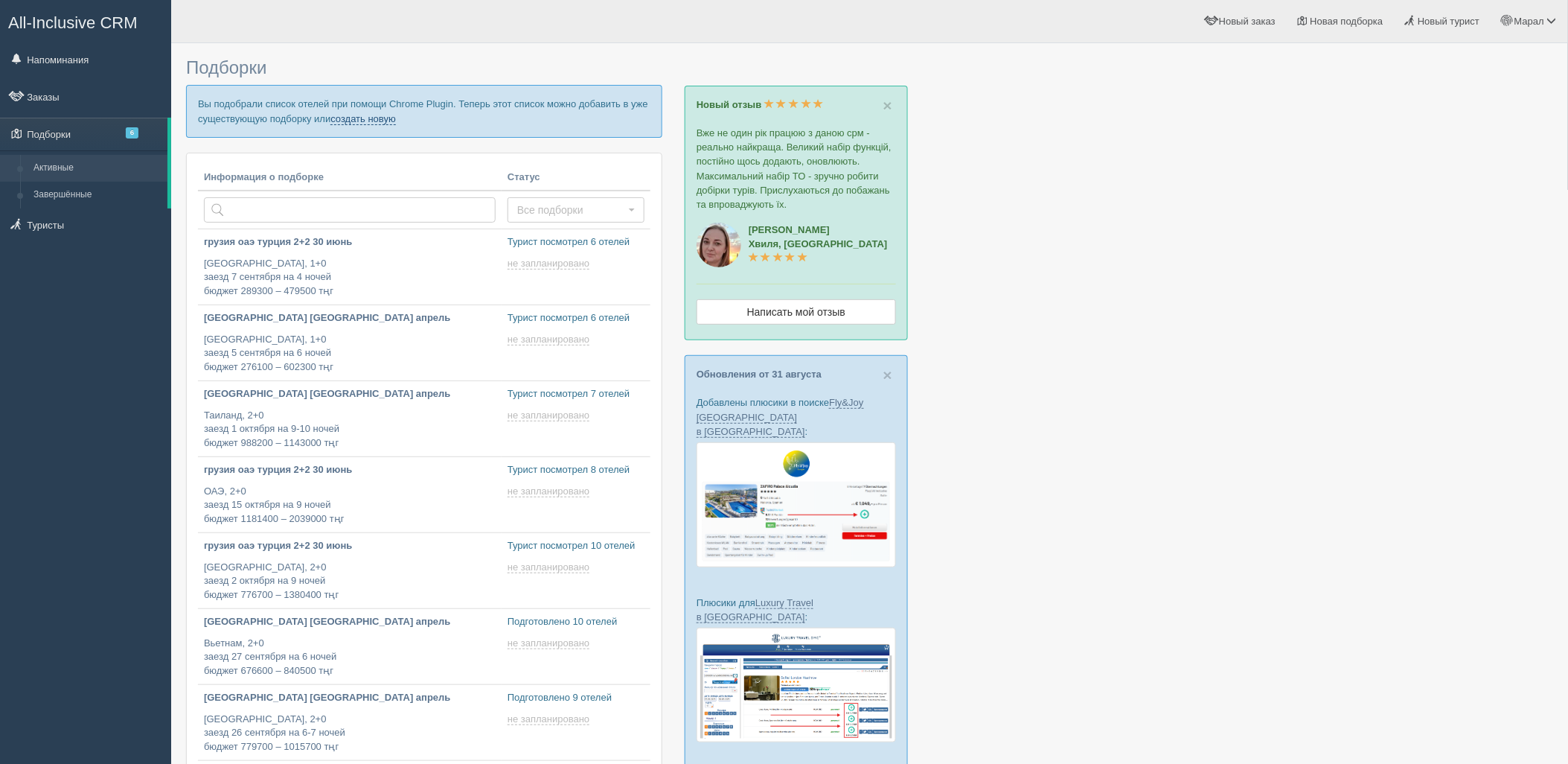
click at [362, 119] on link "создать новую" at bounding box center [363, 119] width 65 height 12
type input "[DATE] 18:15"
type input "[DATE] 16:35"
type input "[DATE] 16:30"
type input "[DATE] 12:20"
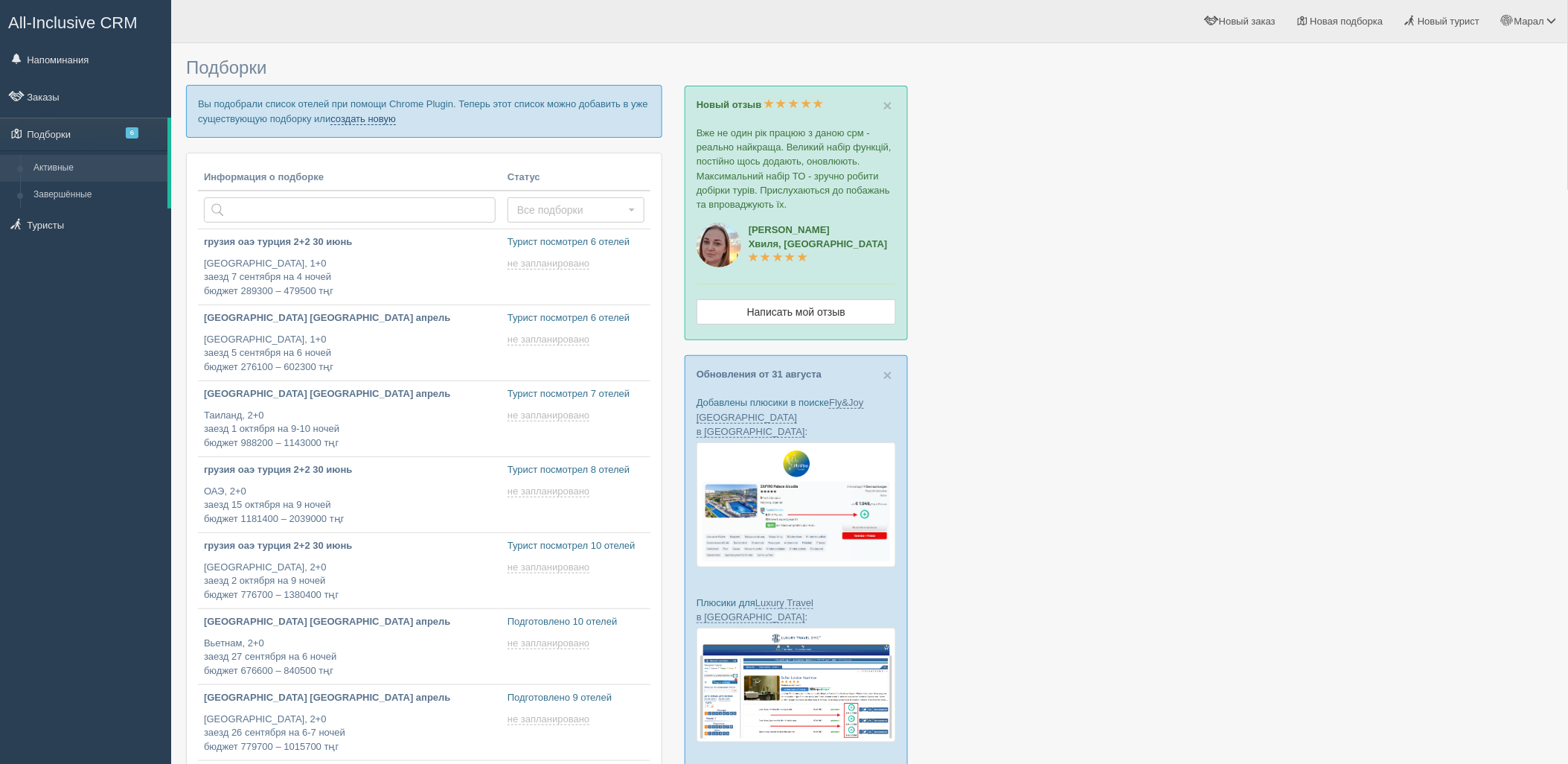
type input "2025-09-04 18:05"
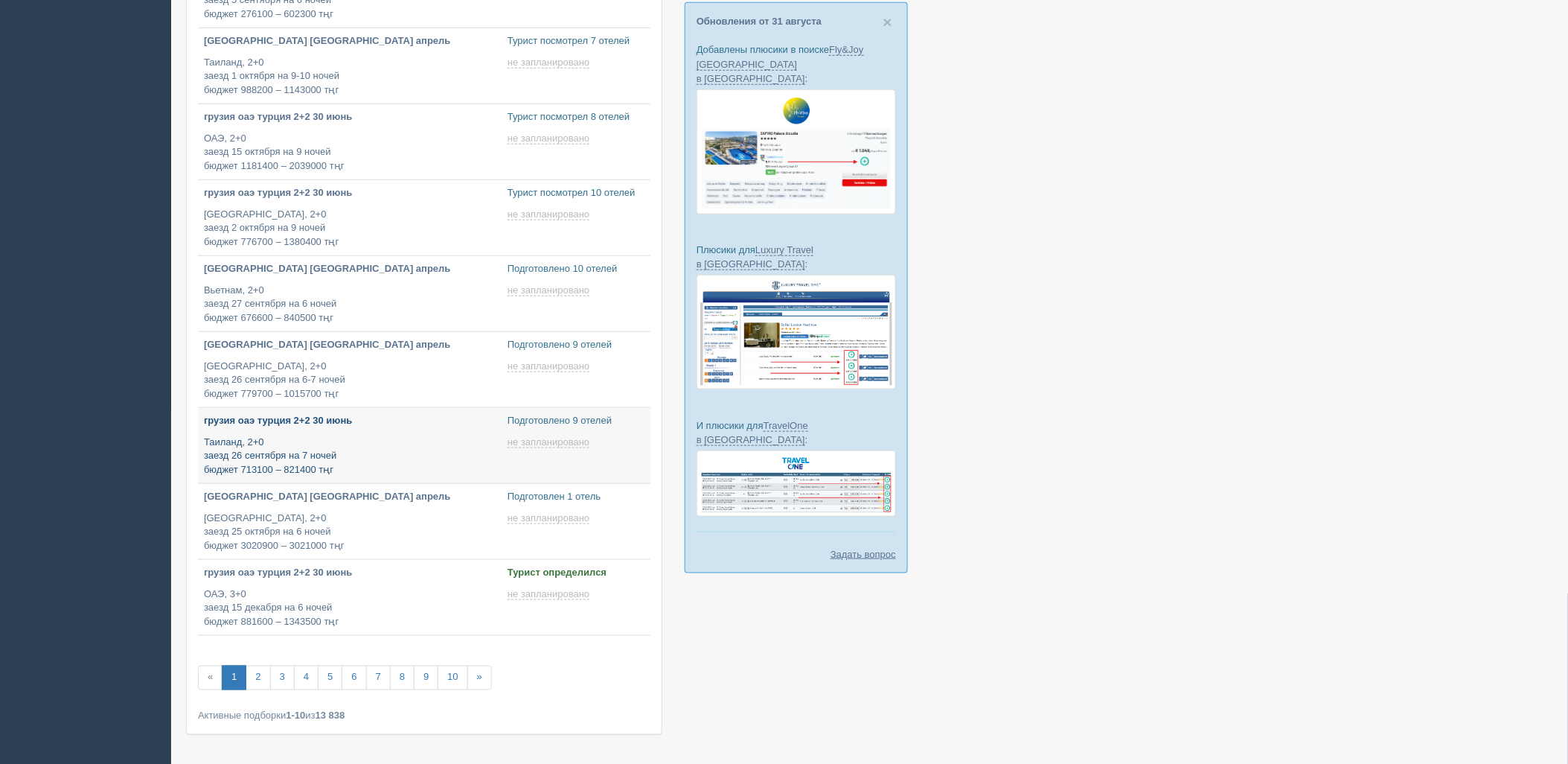
type input "2025-09-04 12:35"
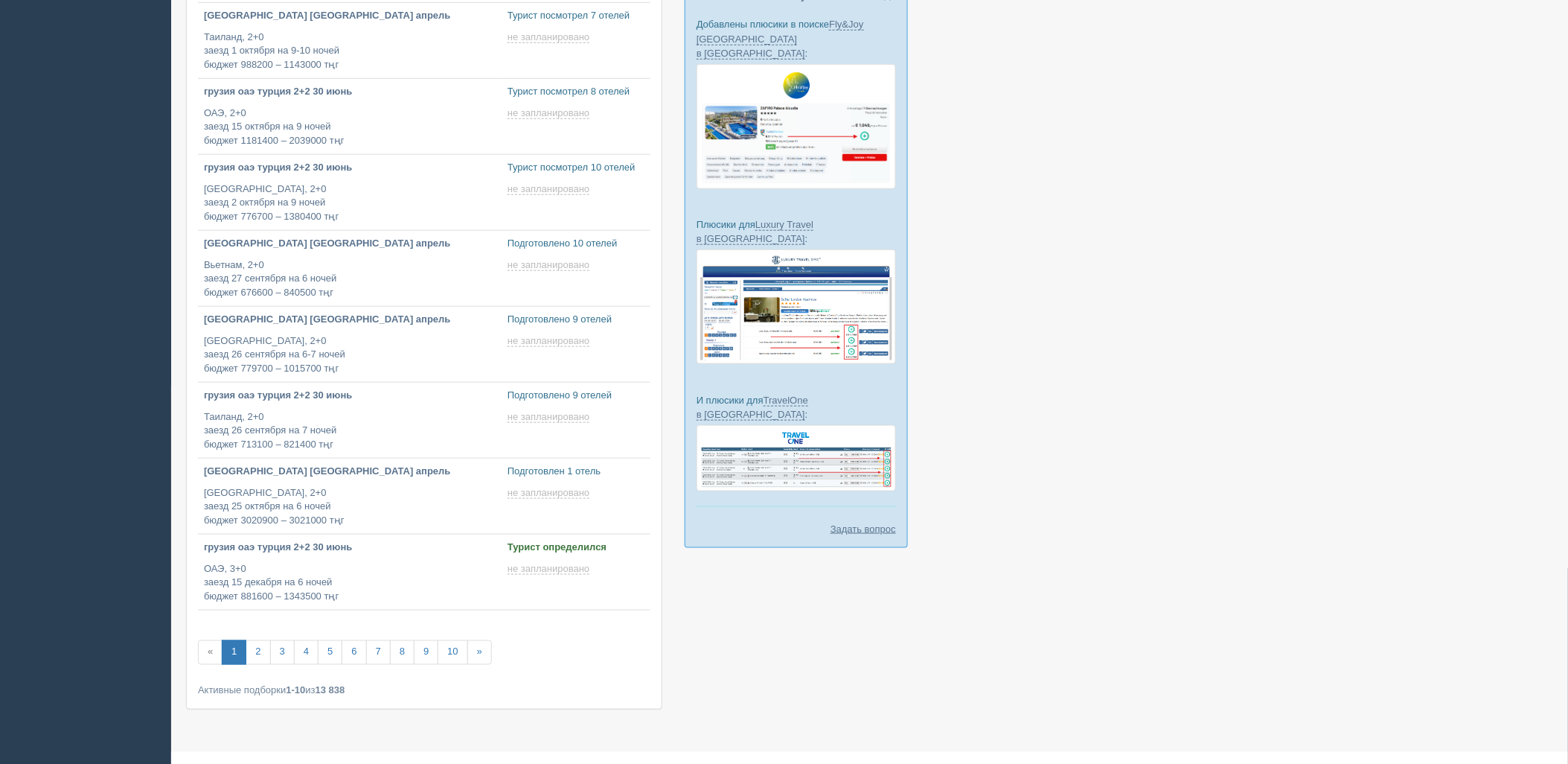
scroll to position [406, 0]
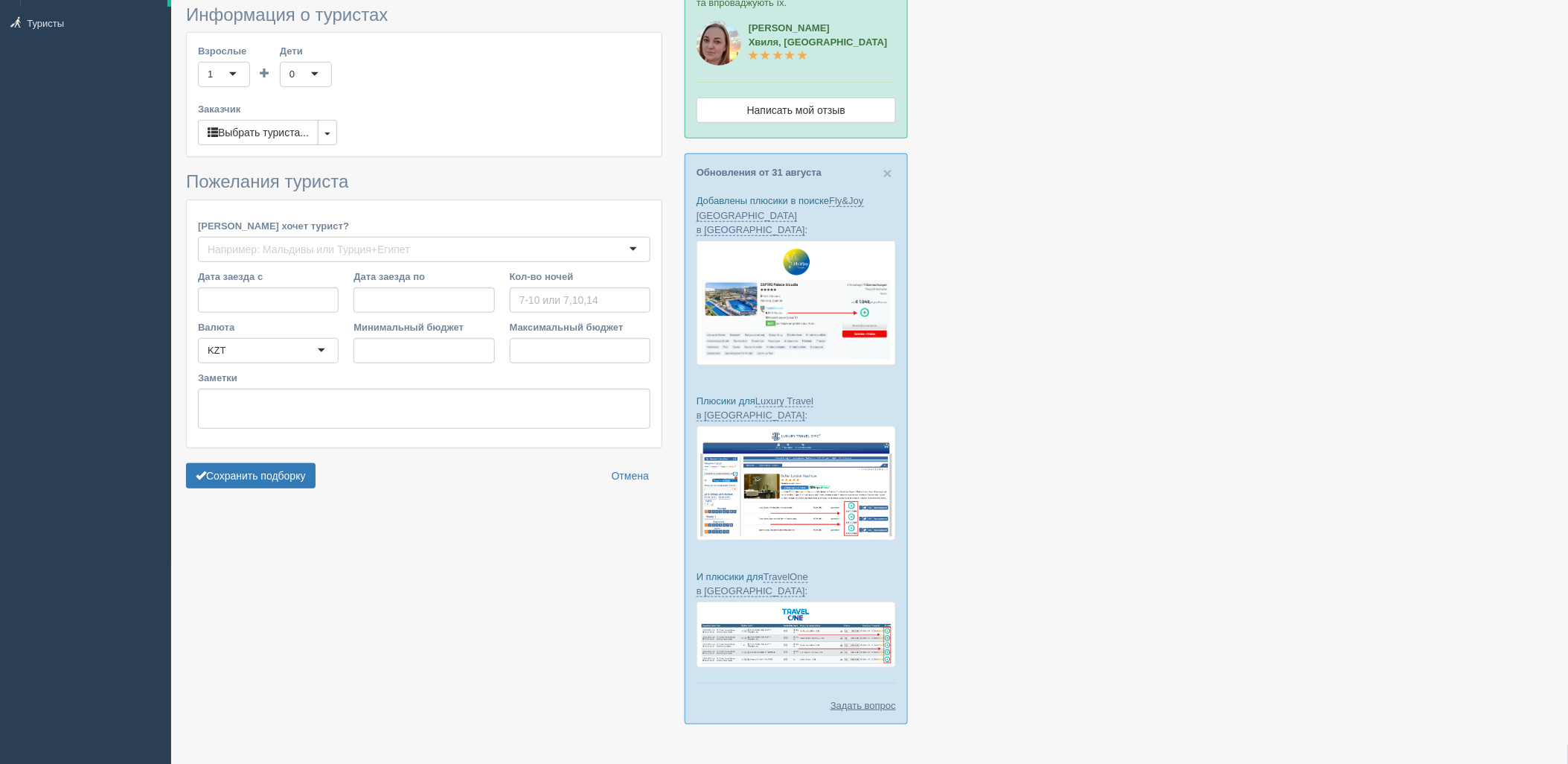
type input "4"
type input "266800"
type input "466700"
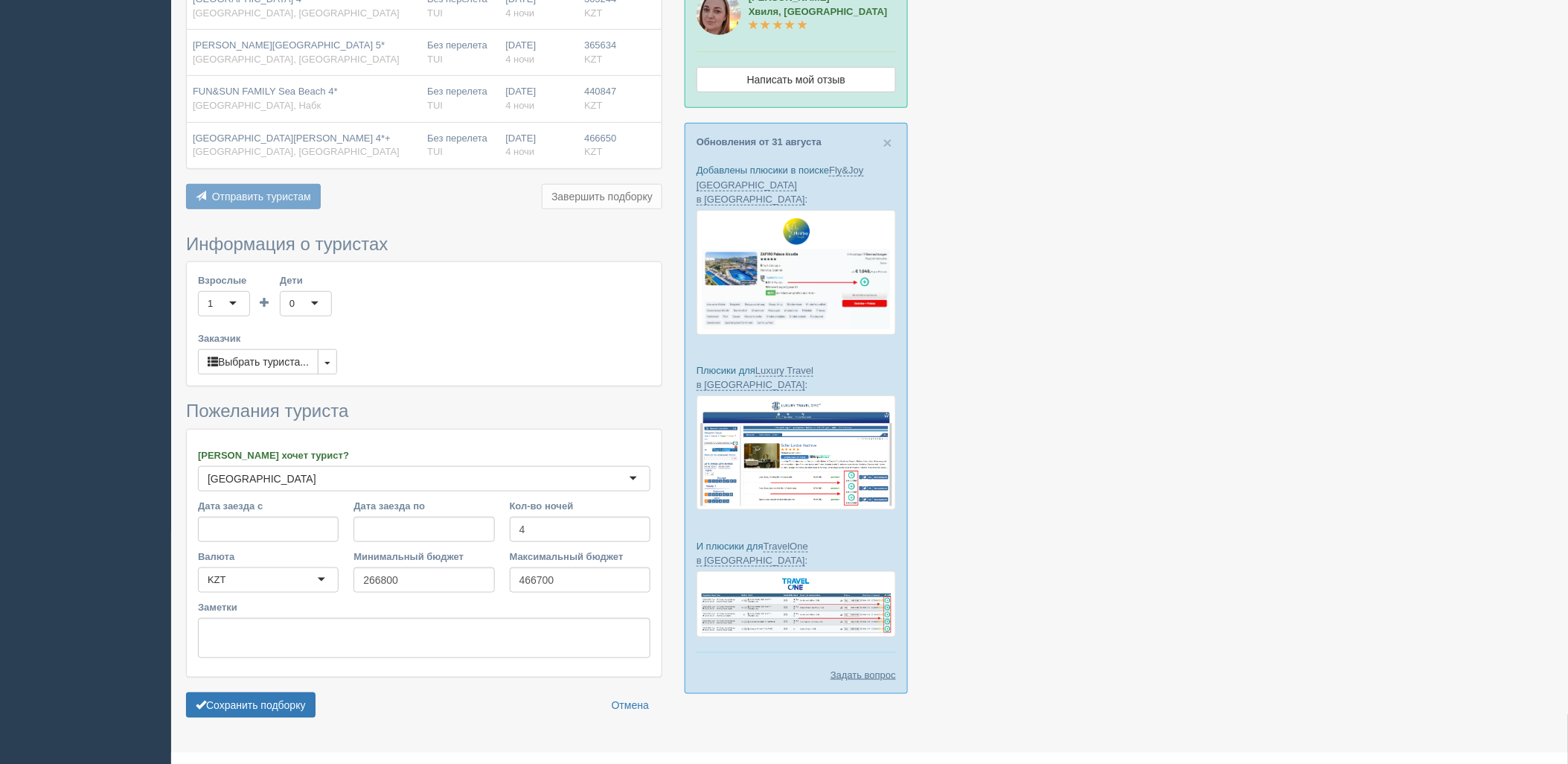
scroll to position [262, 0]
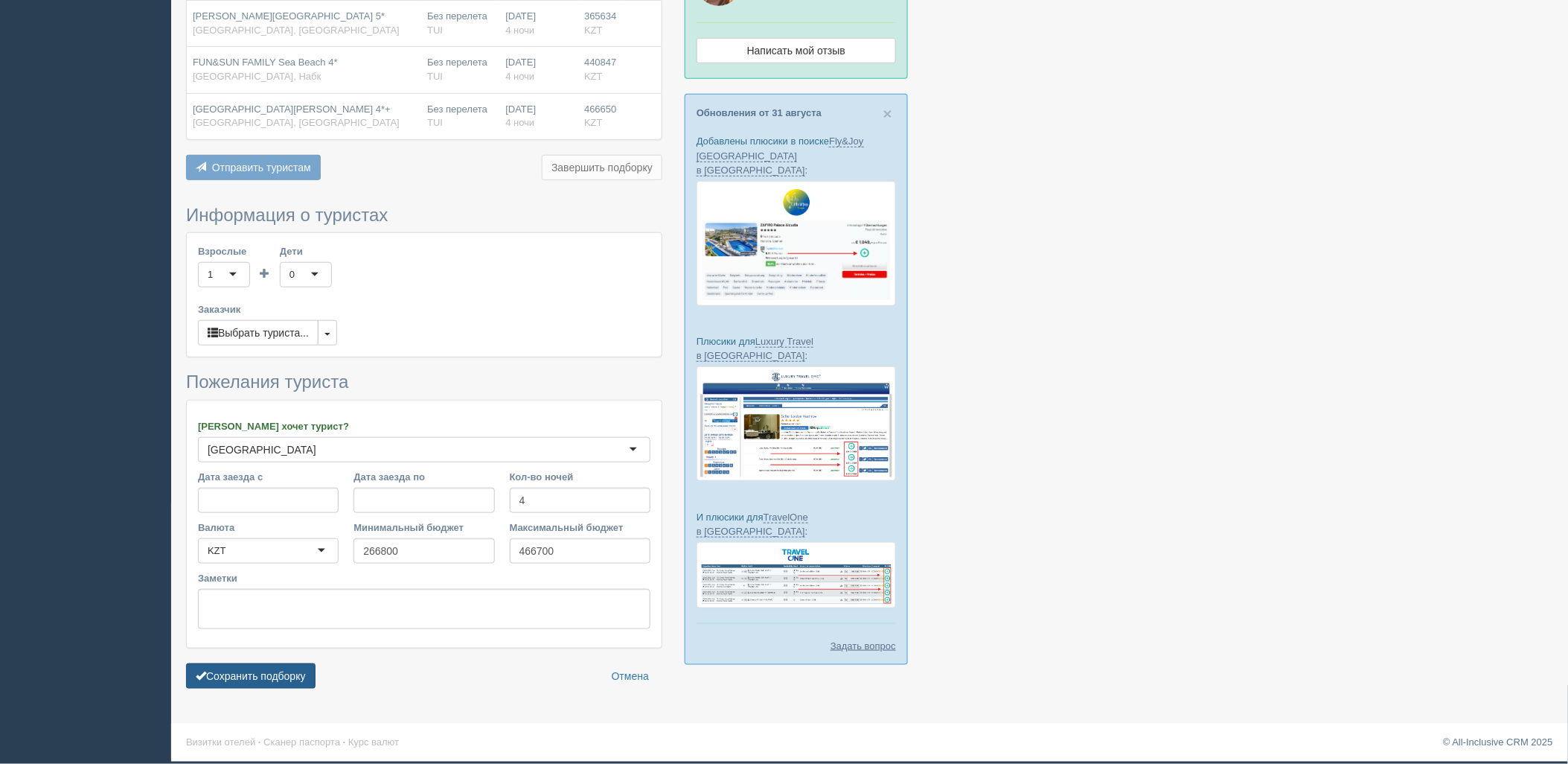
click at [290, 679] on button "Сохранить подборку" at bounding box center [250, 676] width 130 height 25
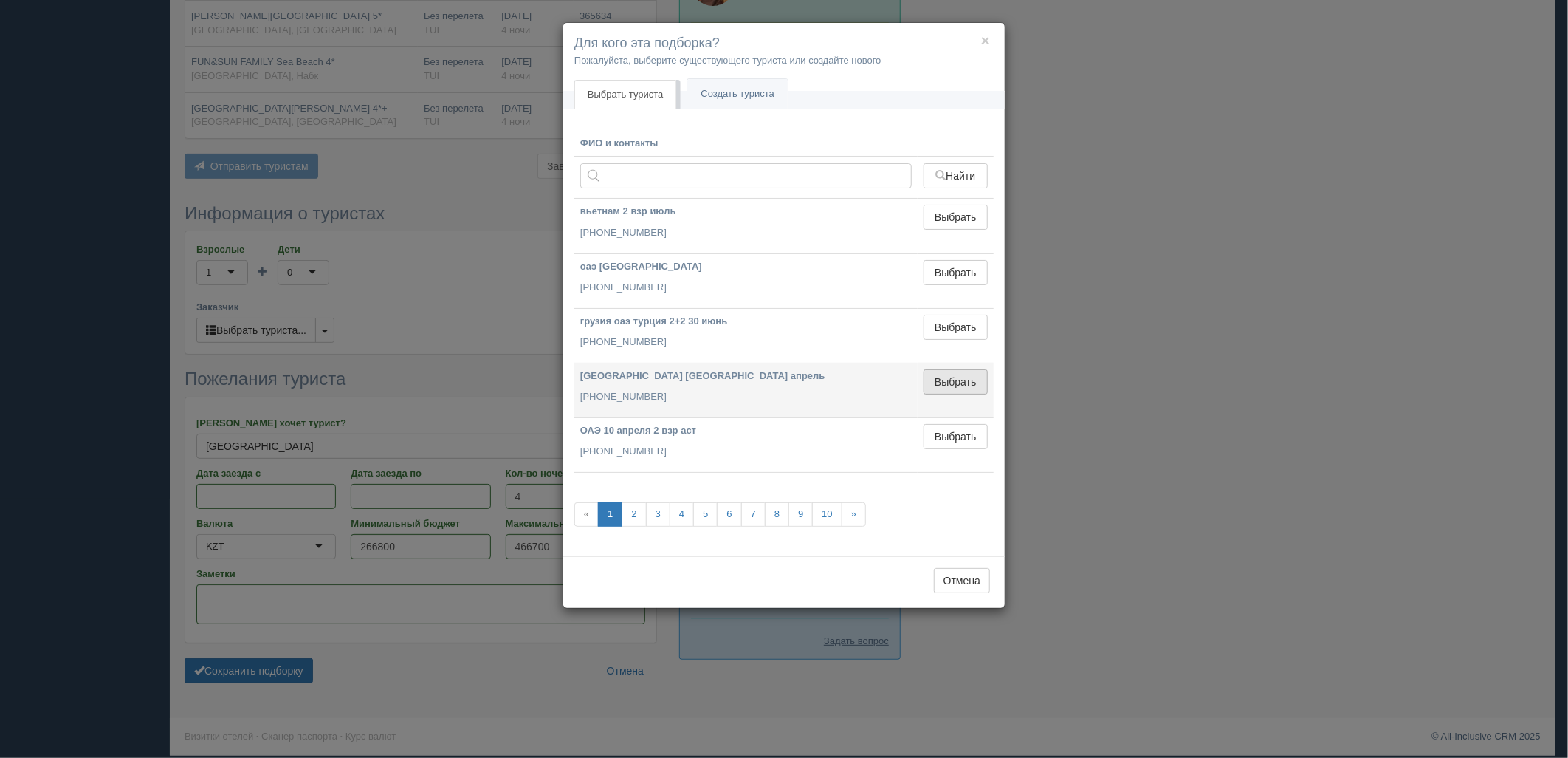
click at [950, 370] on button "Выбрать" at bounding box center [955, 382] width 64 height 25
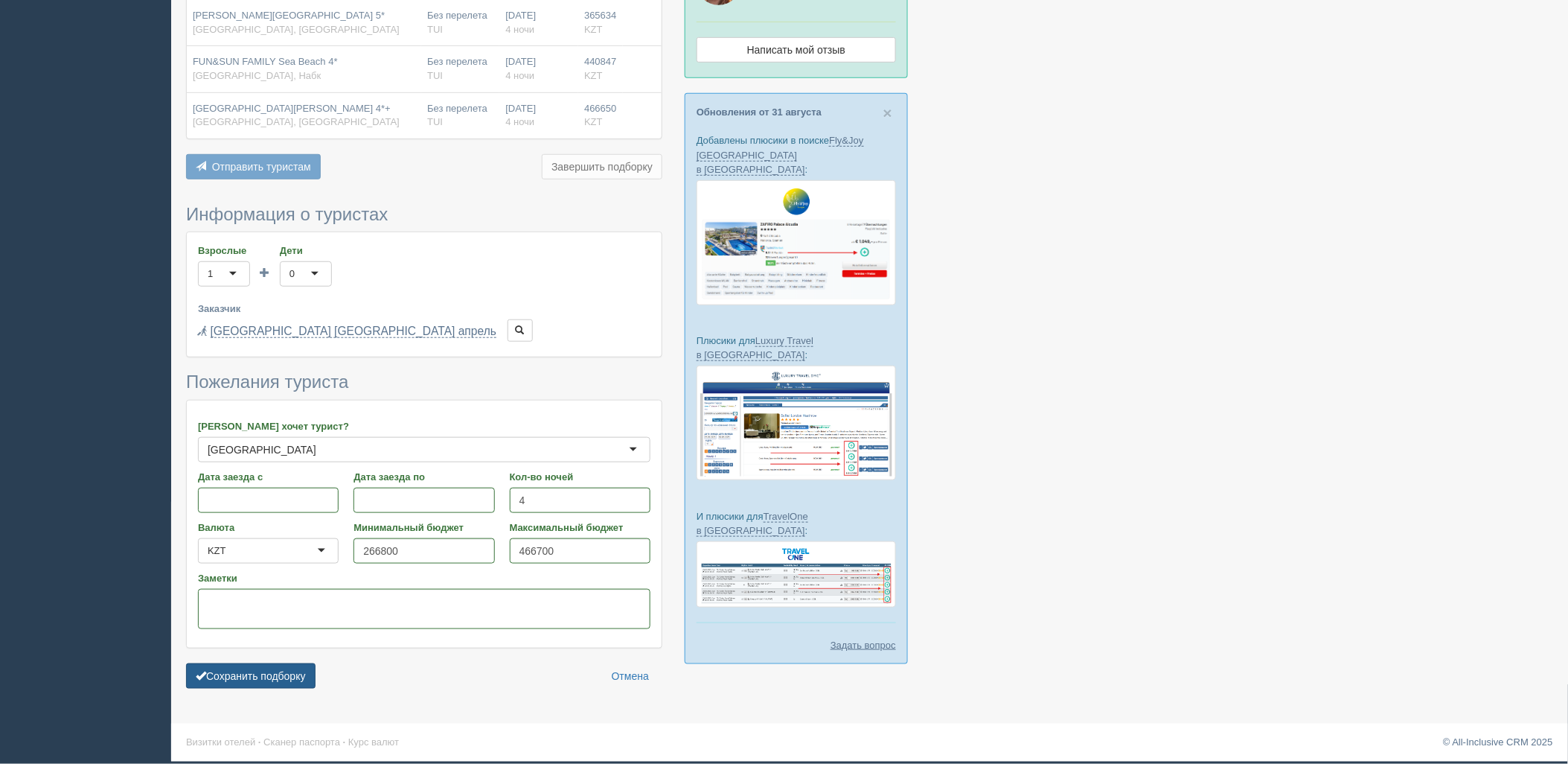
click at [301, 679] on button "Сохранить подборку" at bounding box center [250, 676] width 130 height 25
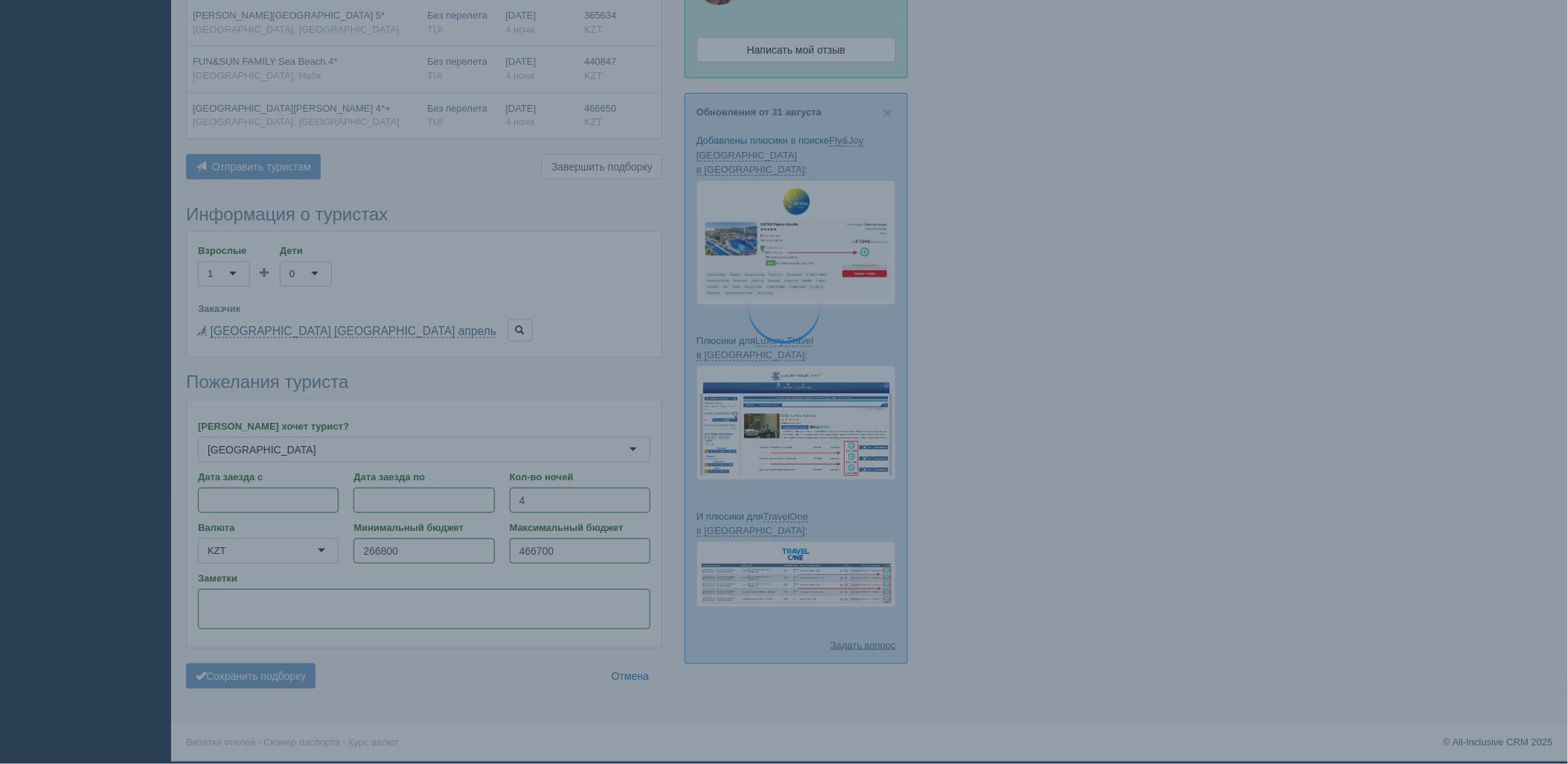
click at [1345, 149] on div at bounding box center [869, 242] width 1367 height 908
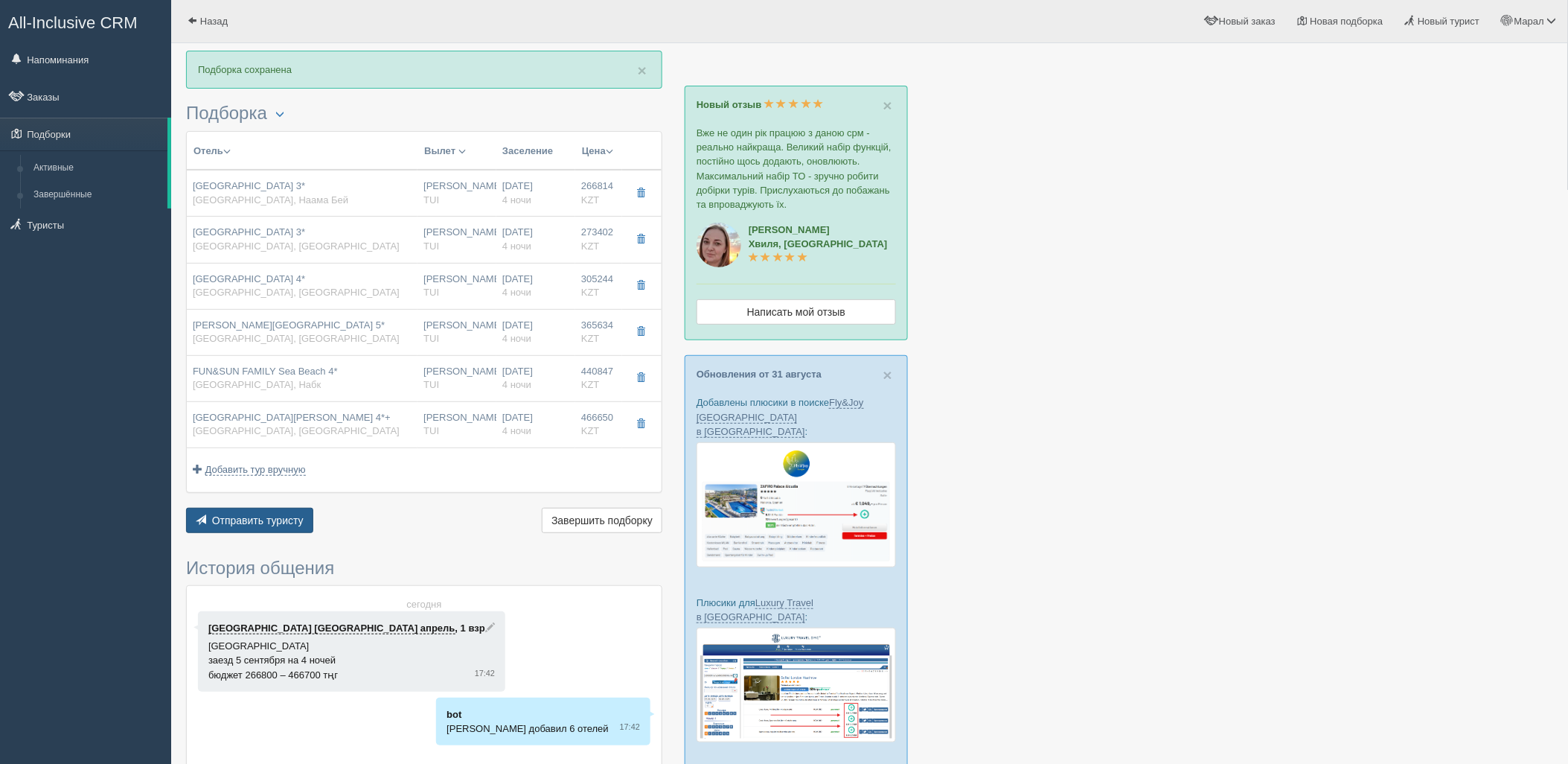
click at [293, 521] on span "Отправить туристу" at bounding box center [258, 520] width 91 height 12
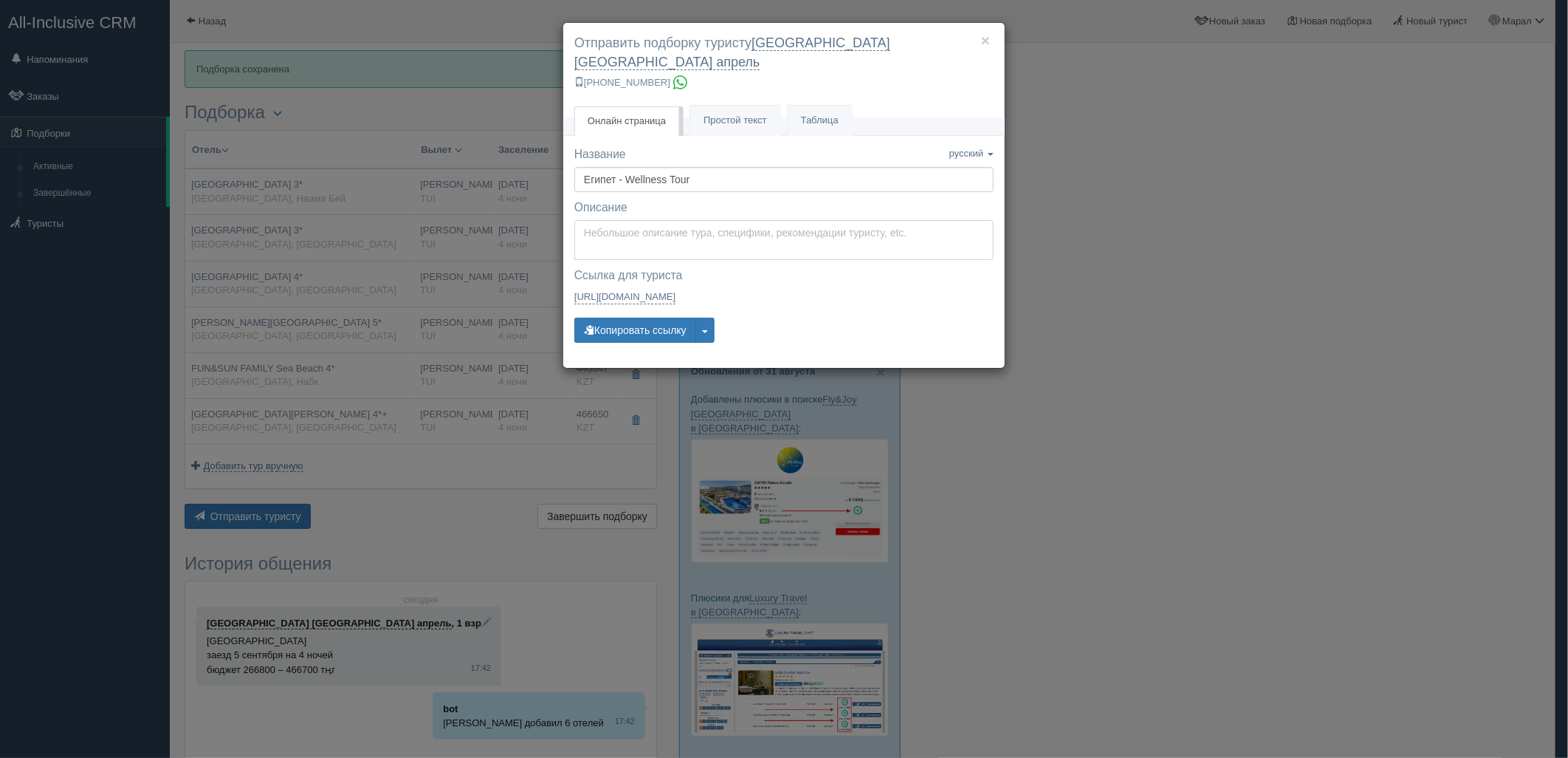
type textarea "Здравствуйте! Ниже представлены варианты туров для Вас. Для просмотра описания …"
click at [652, 220] on textarea "Здравствуйте! Ниже представлены варианты туров для Вас. Для просмотра описания …" at bounding box center [784, 240] width 419 height 40
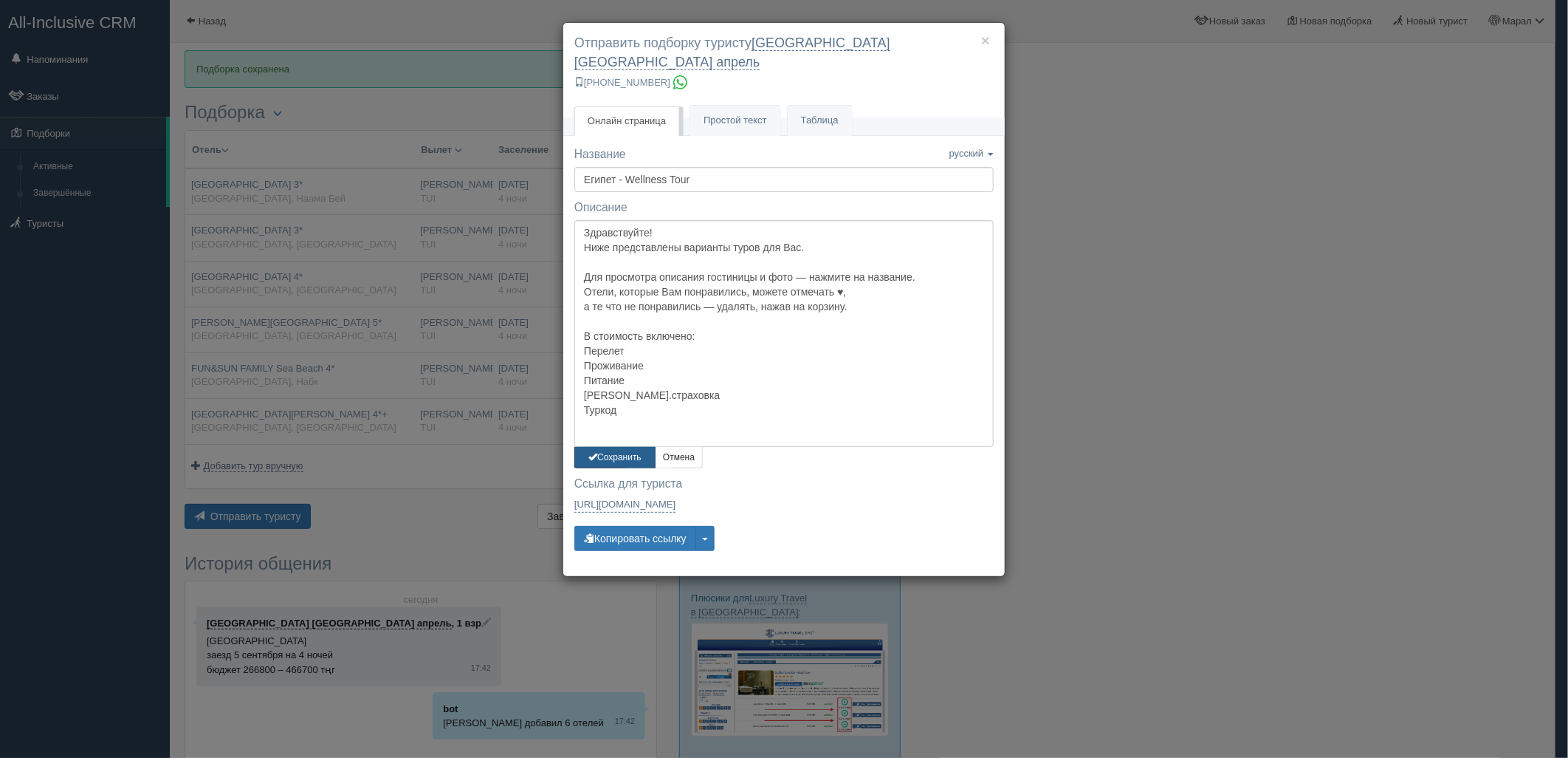
drag, startPoint x: 608, startPoint y: 438, endPoint x: 618, endPoint y: 478, distance: 41.2
click at [609, 447] on button "Сохранить" at bounding box center [615, 457] width 81 height 22
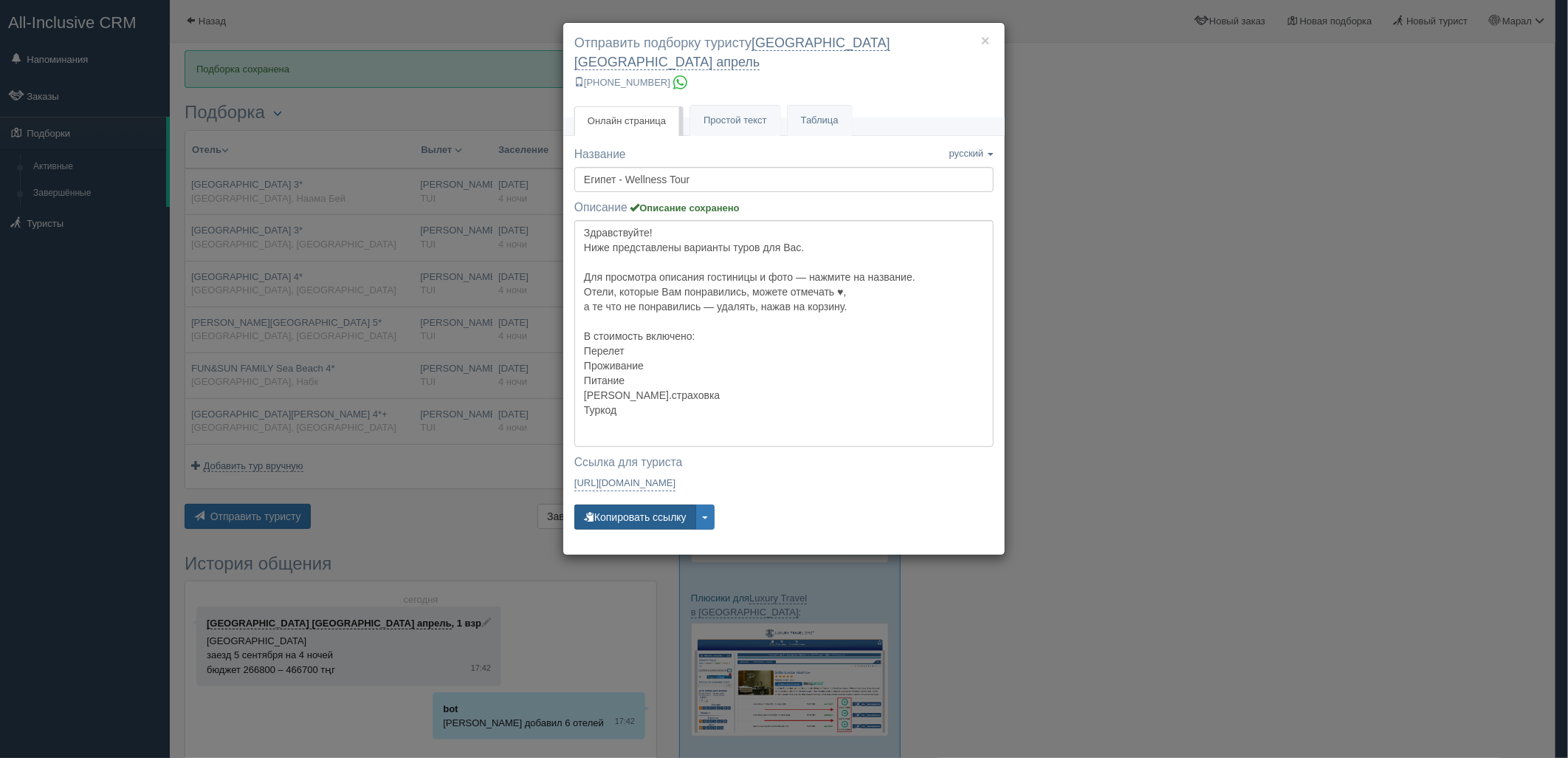
click at [631, 513] on div "Название Название сохранено русский english eesti latviešu polski українська ру…" at bounding box center [784, 344] width 419 height 396
click at [631, 504] on button "Копировать ссылку" at bounding box center [636, 517] width 122 height 25
